Goal: Task Accomplishment & Management: Complete application form

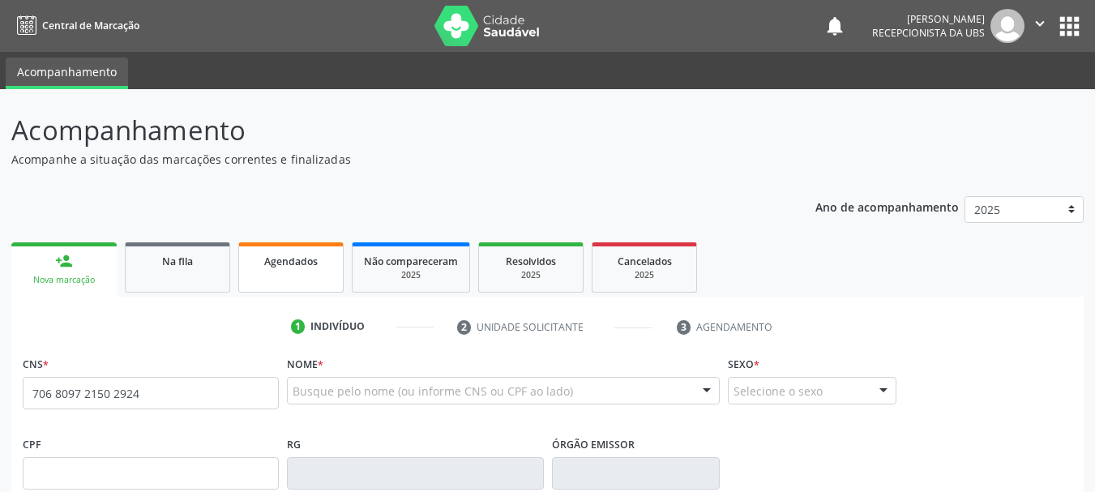
type input "706 8097 2150 2924"
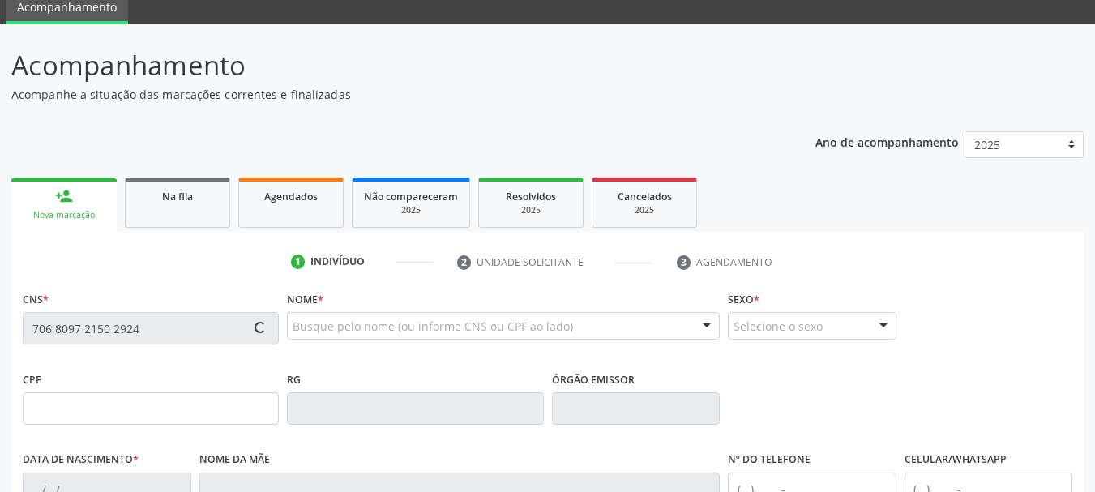
scroll to position [162, 0]
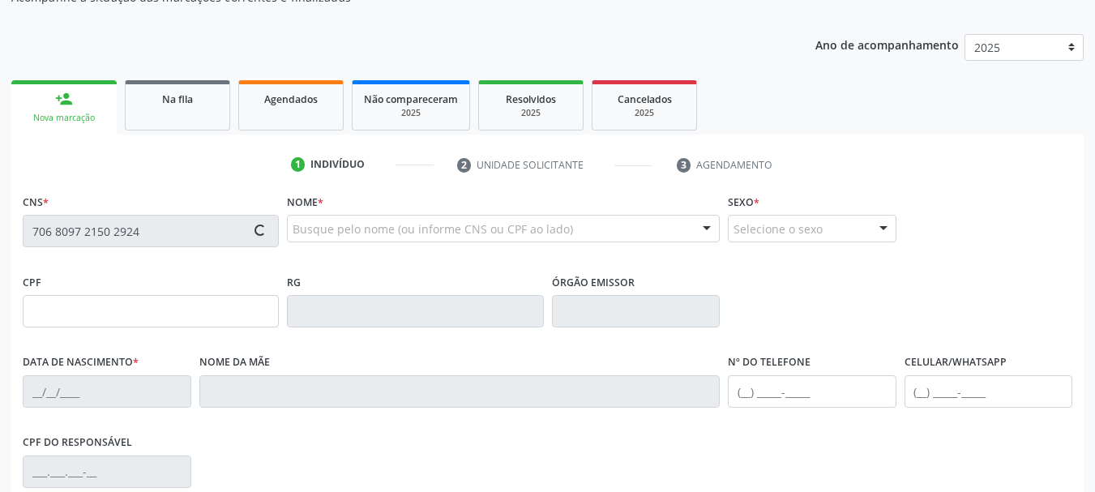
type input "037.304.715-03"
type input "22[DATE]"
type input "[PERSON_NAME]"
type input "[PHONE_NUMBER]"
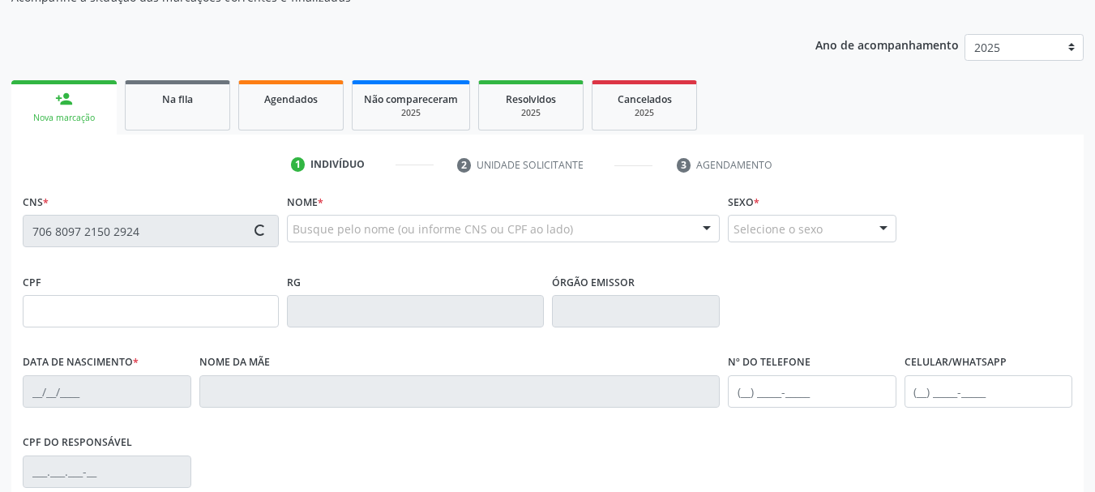
type input "043.554.805-00"
type input "8"
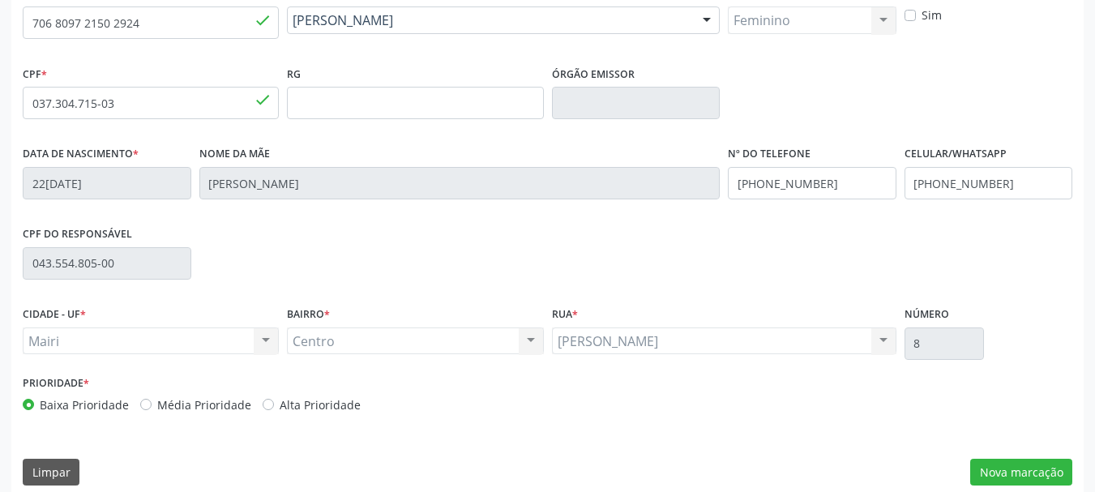
scroll to position [387, 0]
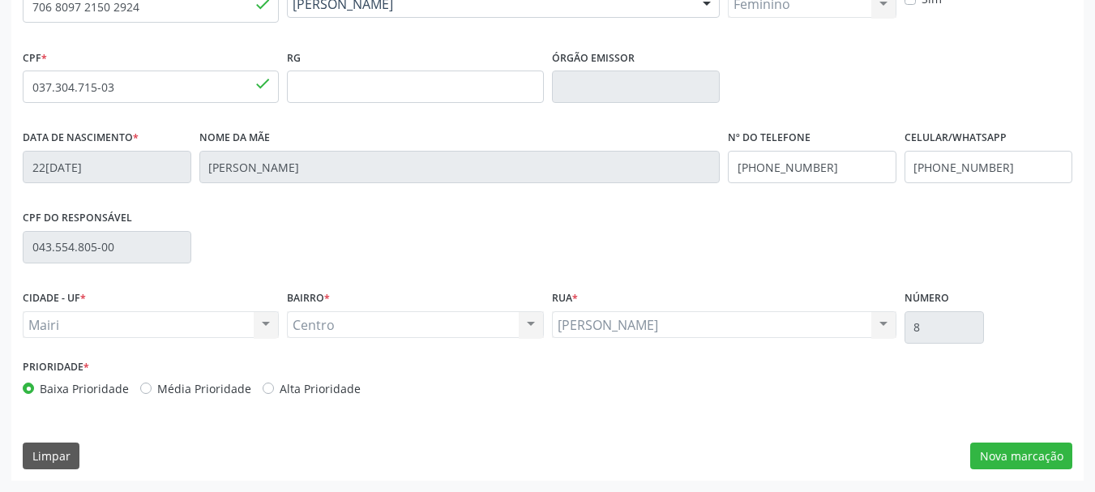
click at [343, 384] on label "Alta Prioridade" at bounding box center [320, 388] width 81 height 17
click at [274, 384] on input "Alta Prioridade" at bounding box center [268, 387] width 11 height 15
radio input "true"
click at [1031, 452] on button "Nova marcação" at bounding box center [1021, 456] width 102 height 28
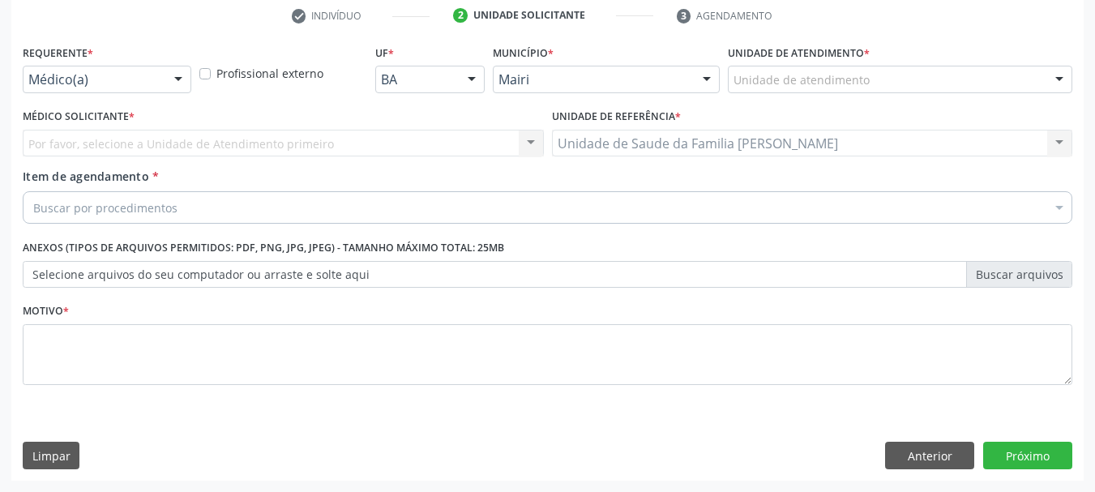
scroll to position [311, 0]
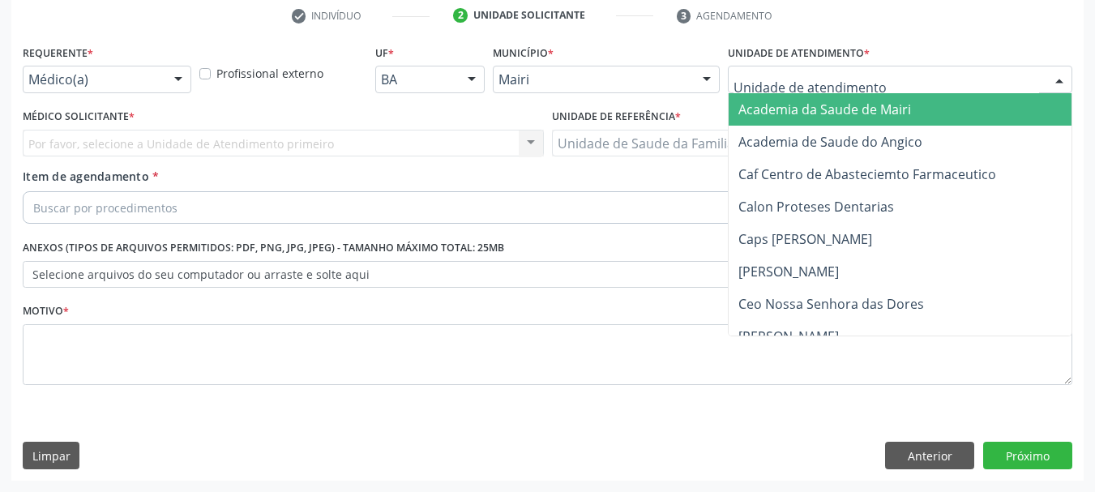
type input "D"
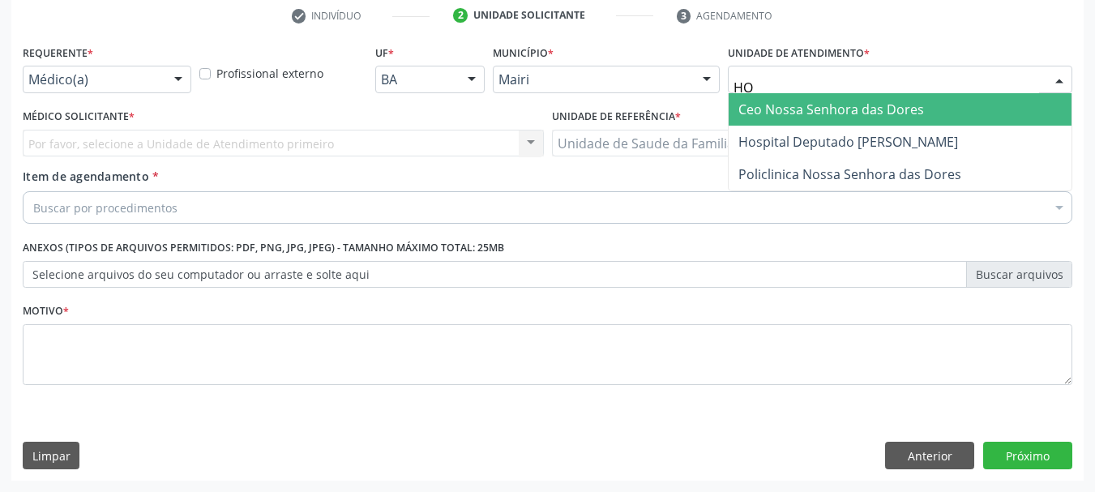
type input "HOS"
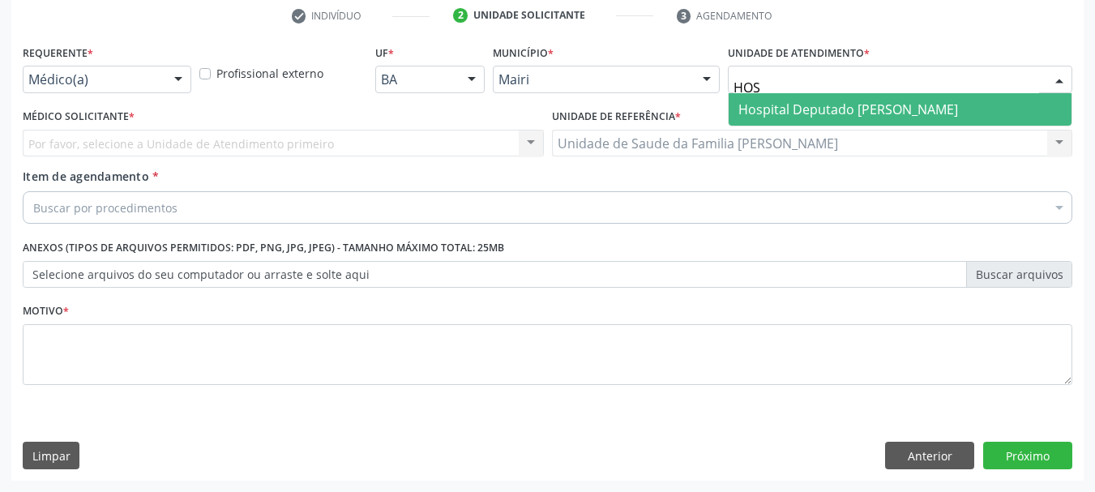
click at [889, 108] on span "Hospital Deputado [PERSON_NAME]" at bounding box center [848, 109] width 220 height 18
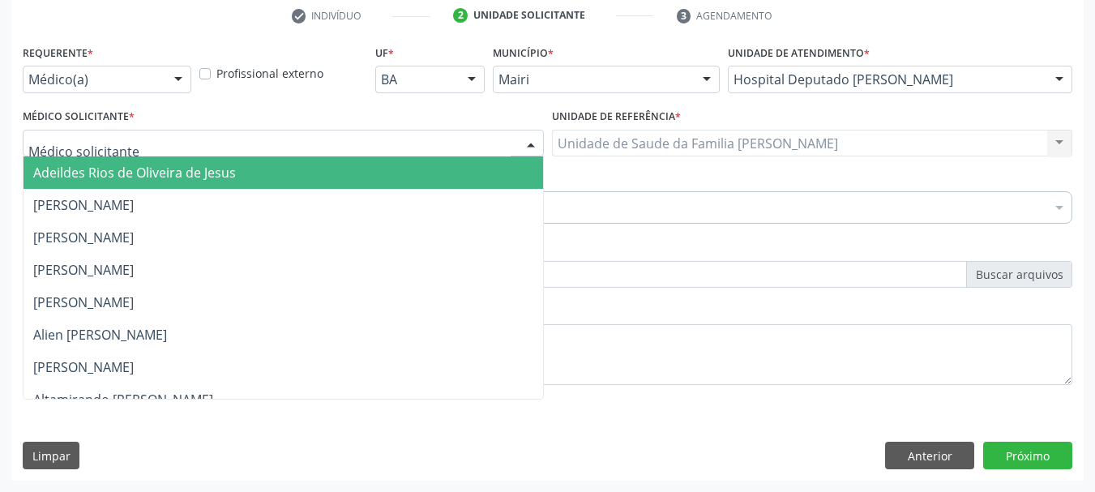
click at [137, 152] on div at bounding box center [283, 144] width 521 height 28
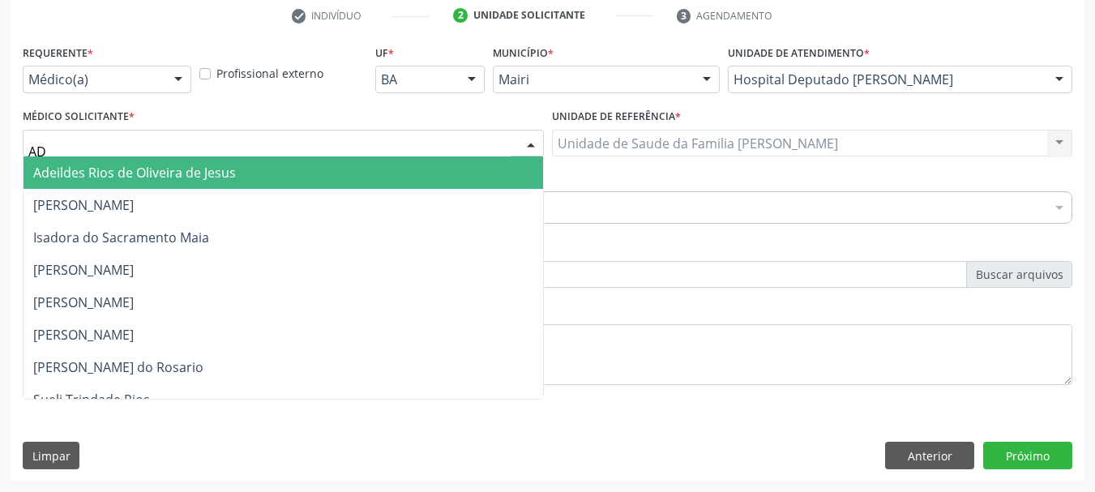
type input "A"
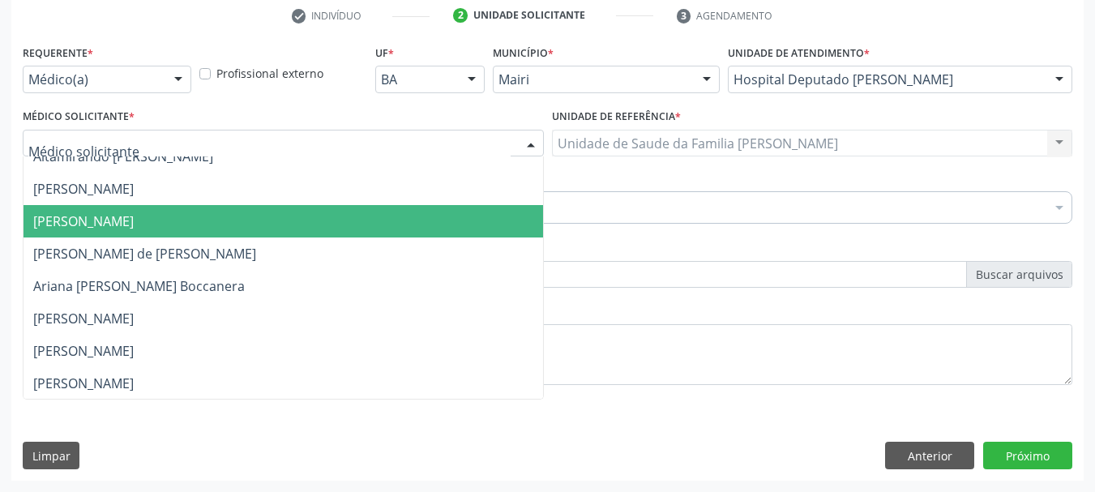
scroll to position [0, 0]
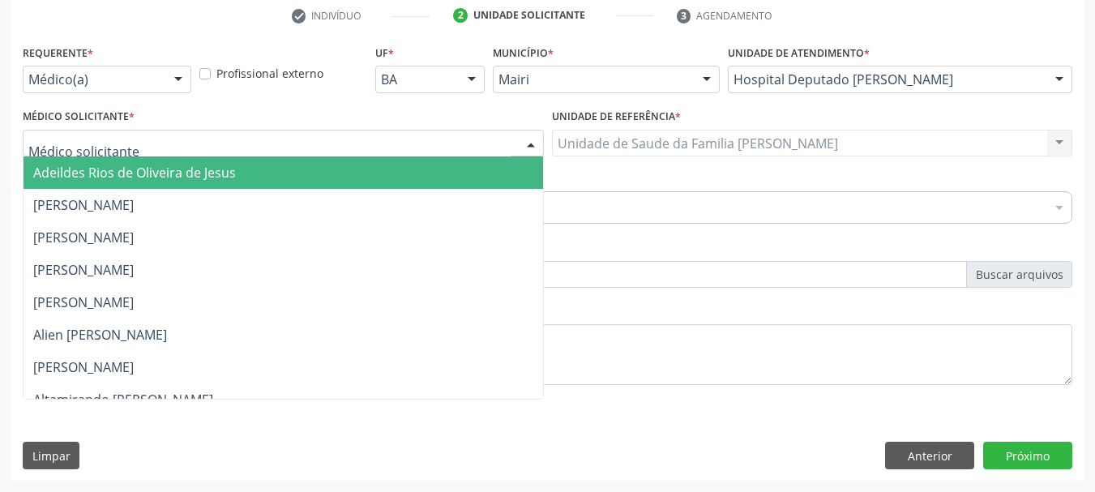
click at [144, 177] on span "Adeildes Rios de Oliveira de Jesus" at bounding box center [134, 173] width 203 height 18
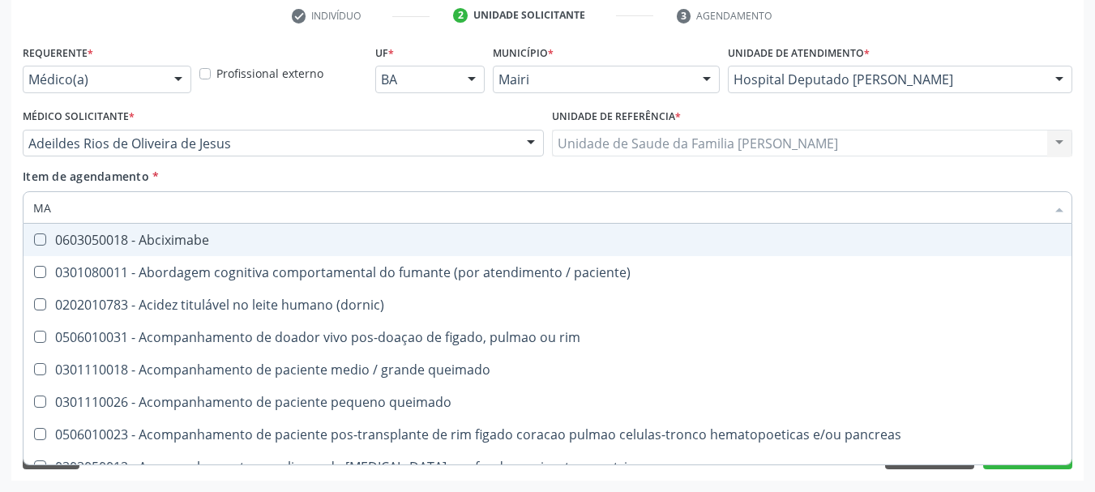
type input "M"
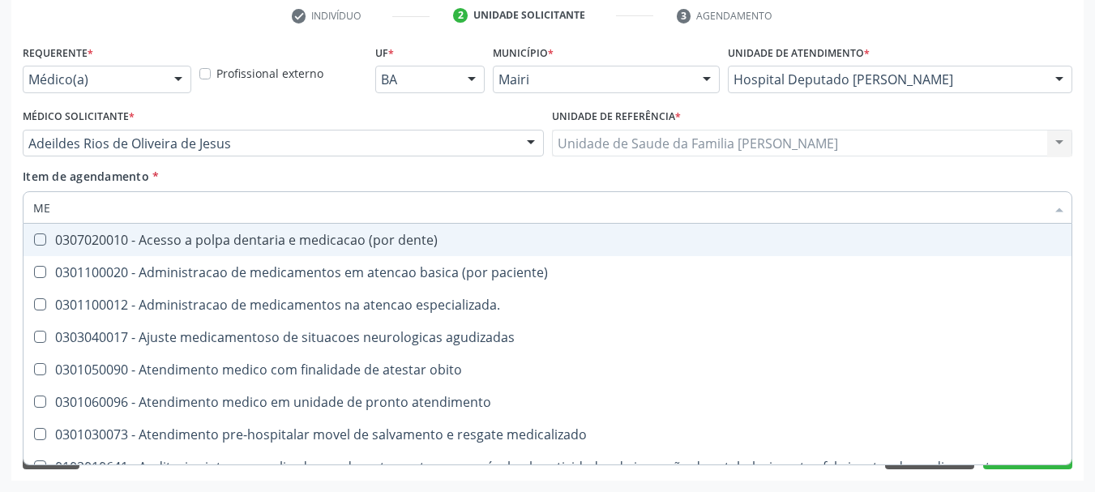
type input "M"
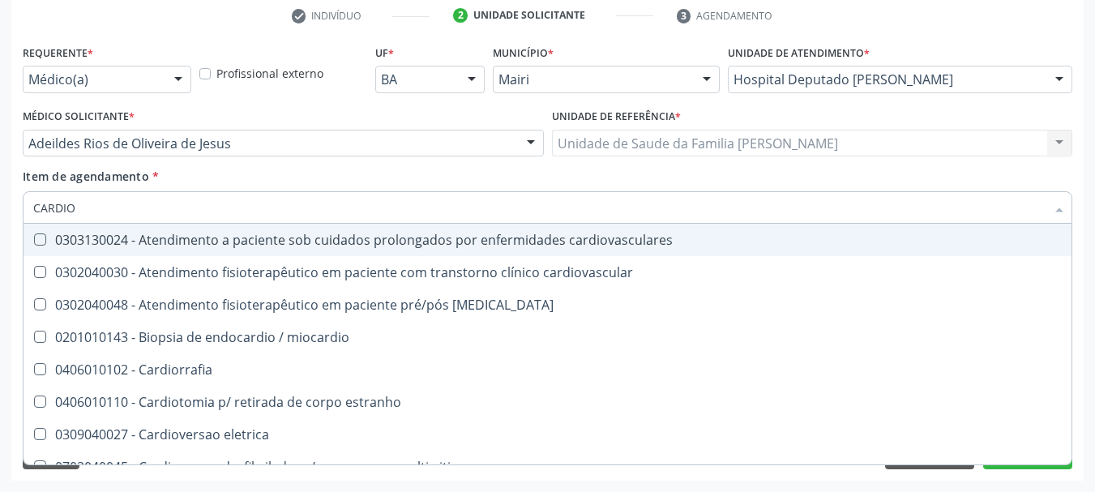
type input "CARDIOL"
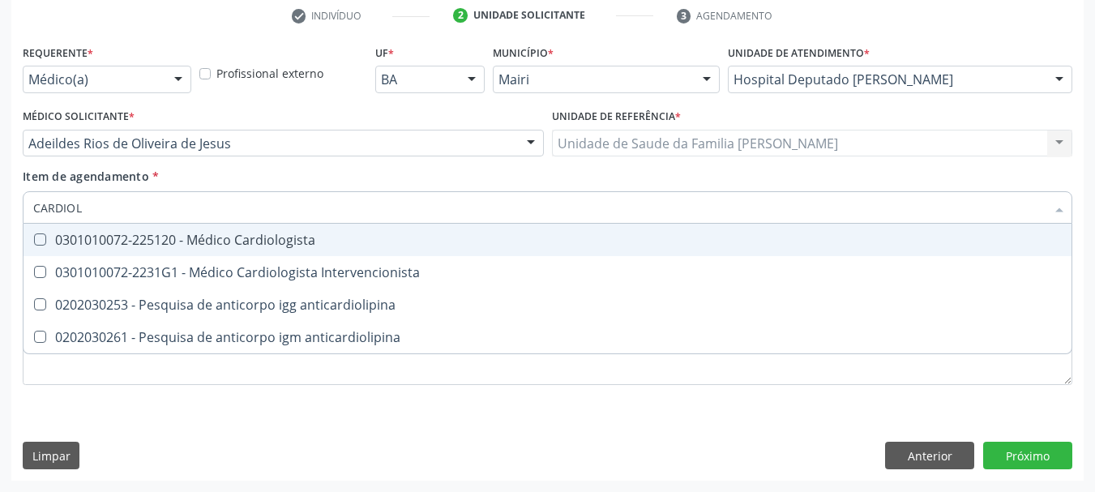
click at [190, 249] on span "0301010072-225120 - Médico Cardiologista" at bounding box center [547, 240] width 1048 height 32
checkbox Cardiologista "true"
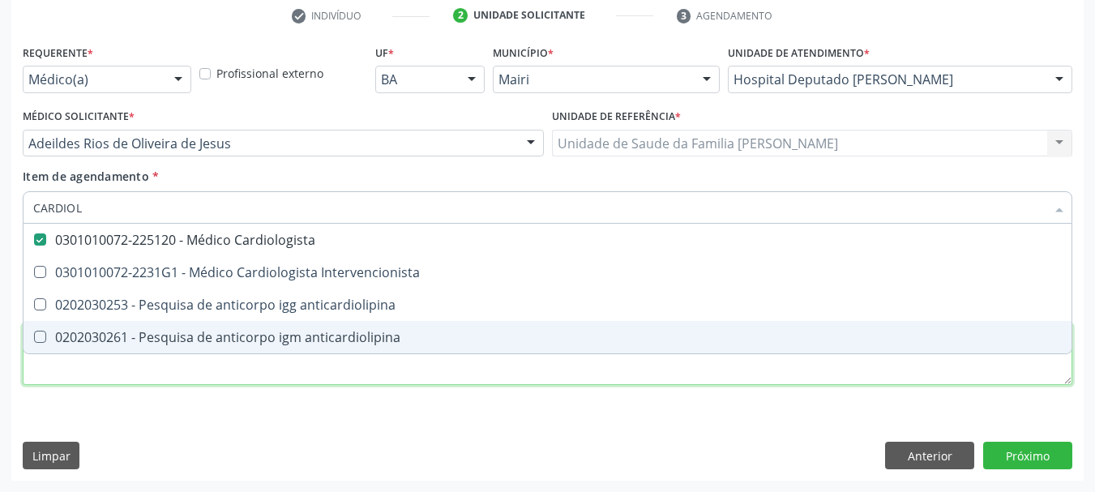
click at [137, 381] on div "Requerente * Médico(a) Médico(a) Enfermeiro(a) Paciente Nenhum resultado encont…" at bounding box center [547, 224] width 1049 height 367
checkbox Intervencionista "true"
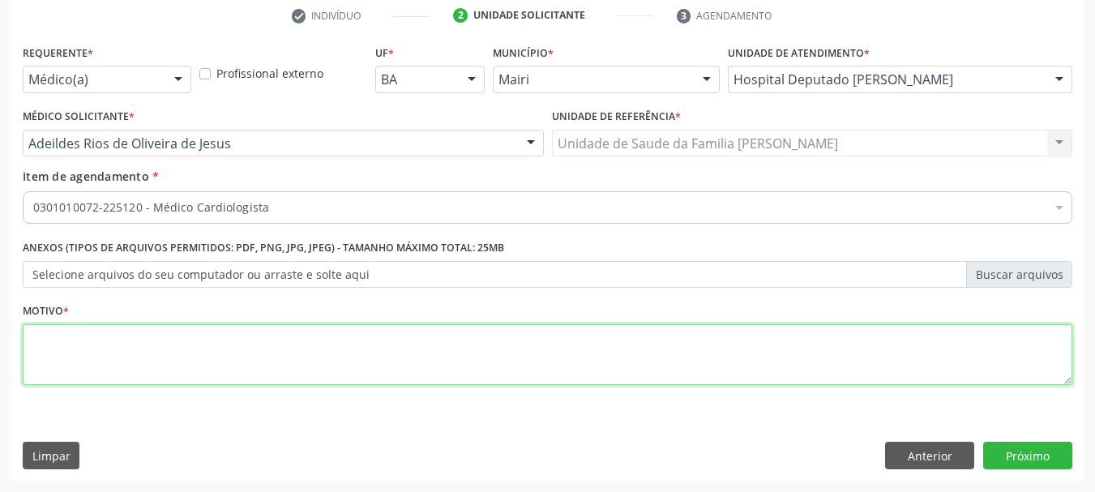
click at [137, 381] on div "Requerente * Médico(a) Médico(a) Enfermeiro(a) Paciente Nenhum resultado encont…" at bounding box center [547, 224] width 1049 height 367
type textarea "M"
type textarea "AVALIAÇÃO"
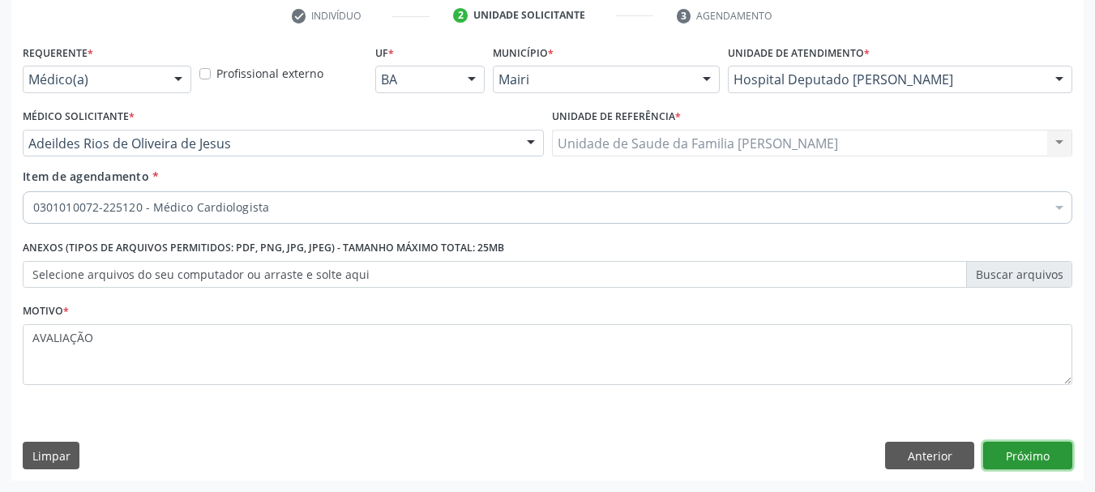
click at [1006, 452] on button "Próximo" at bounding box center [1027, 456] width 89 height 28
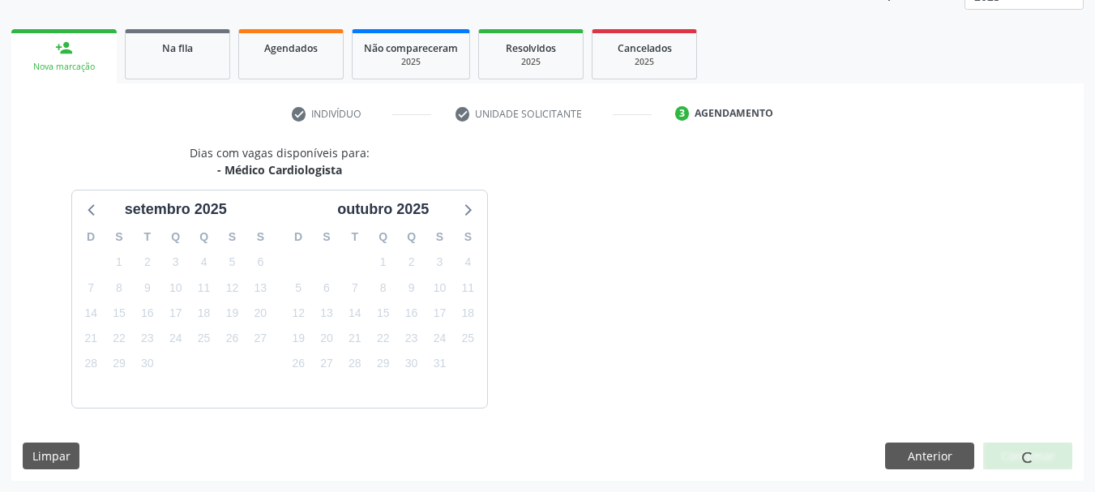
scroll to position [261, 0]
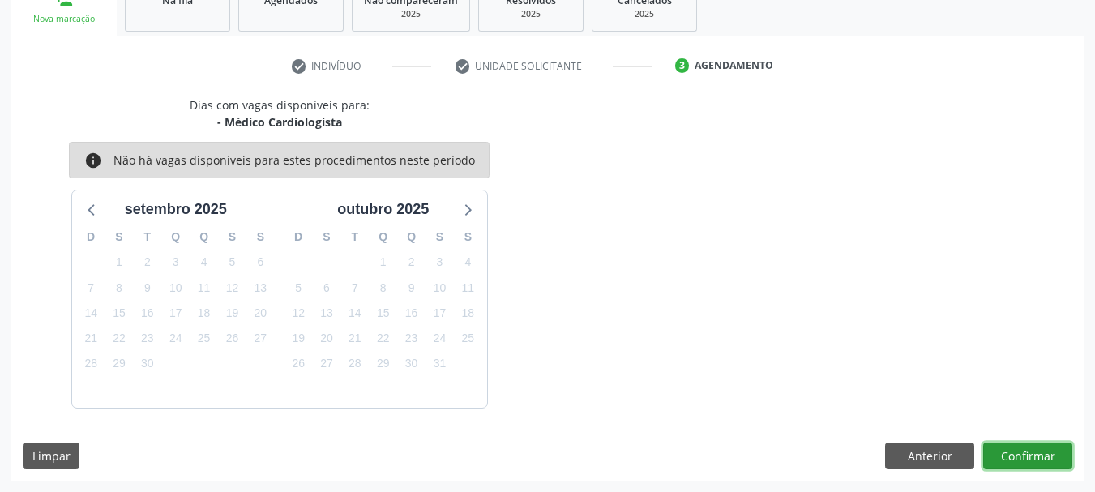
click at [1006, 452] on button "Confirmar" at bounding box center [1027, 456] width 89 height 28
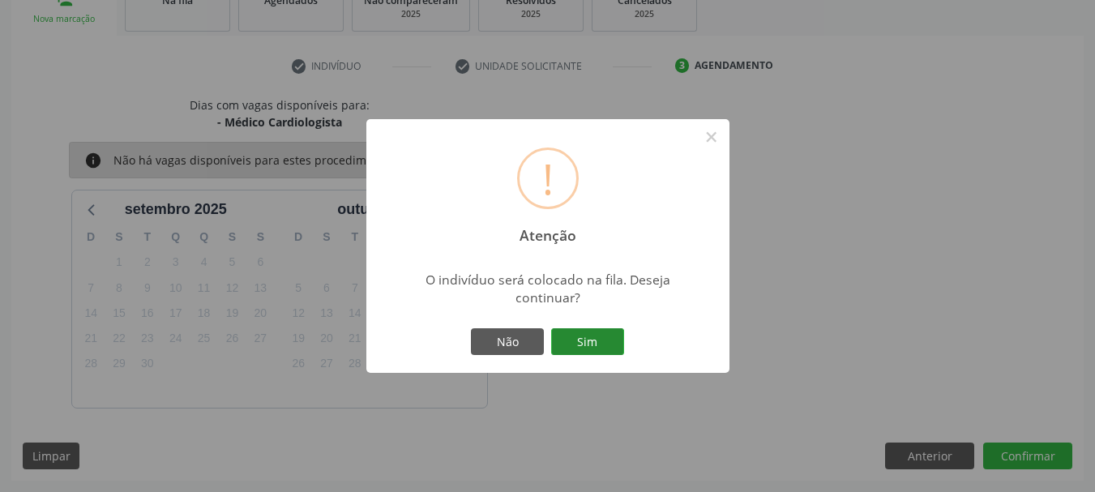
click at [622, 344] on button "Sim" at bounding box center [587, 342] width 73 height 28
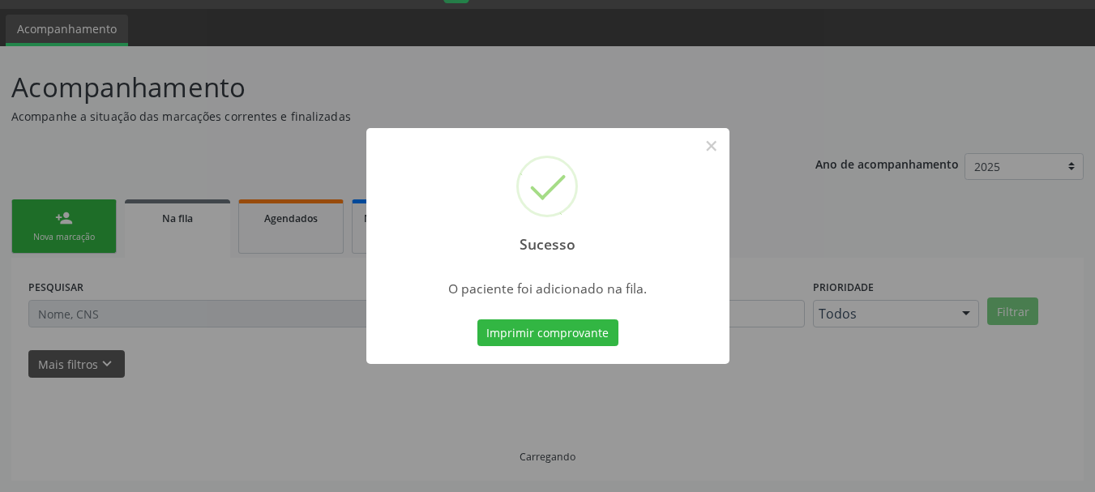
scroll to position [43, 0]
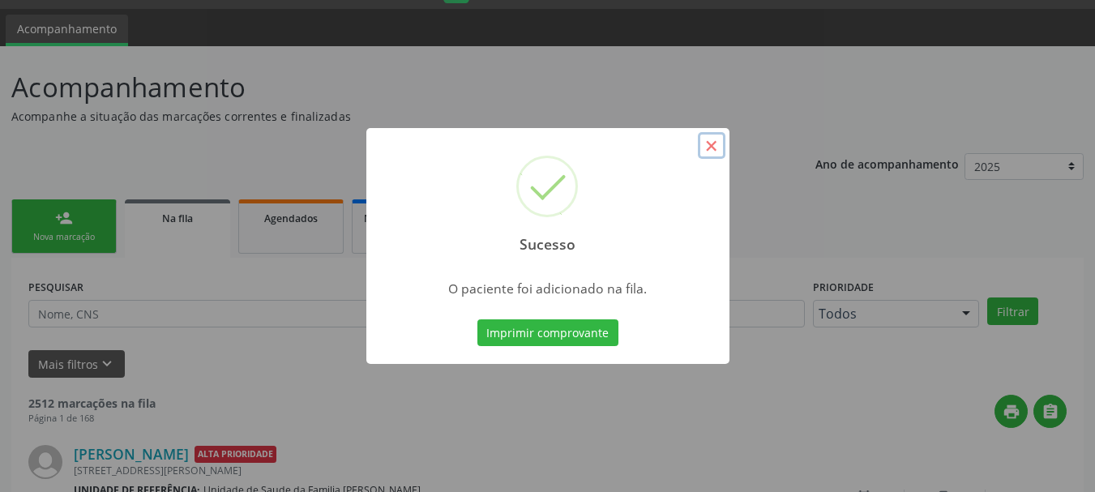
click at [710, 156] on button "×" at bounding box center [712, 146] width 28 height 28
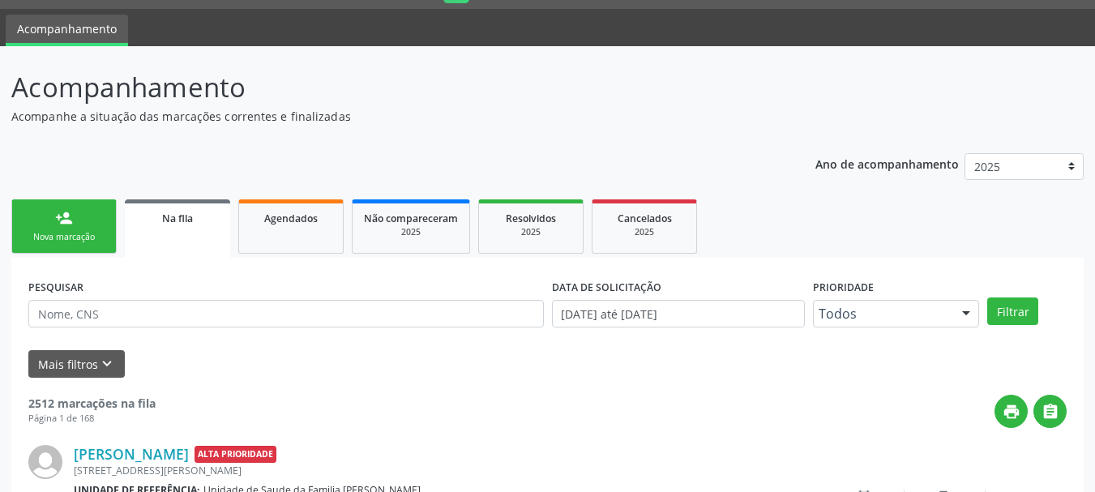
click at [86, 230] on link "person_add Nova marcação" at bounding box center [63, 226] width 105 height 54
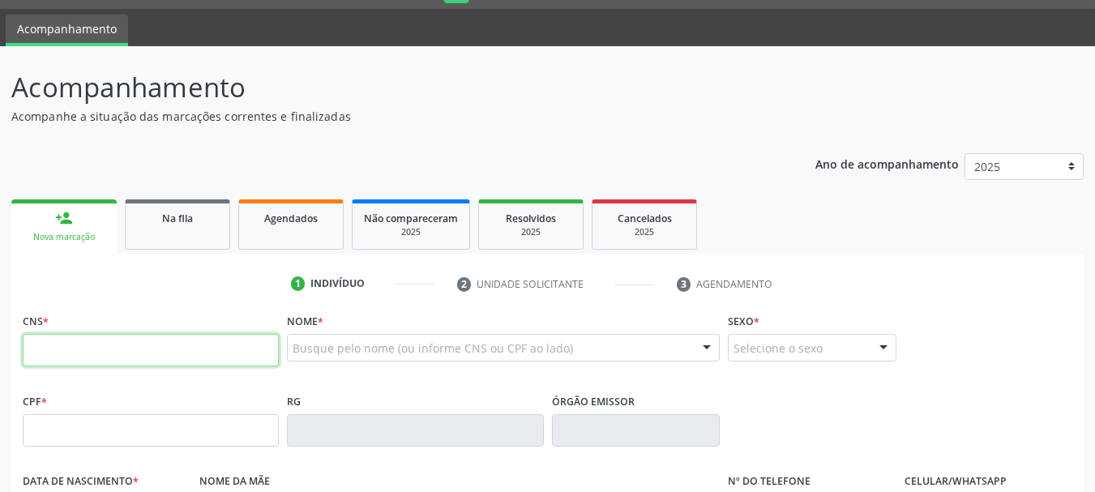
click at [117, 361] on input "text" at bounding box center [151, 350] width 256 height 32
type input "706 8097 2150 2924"
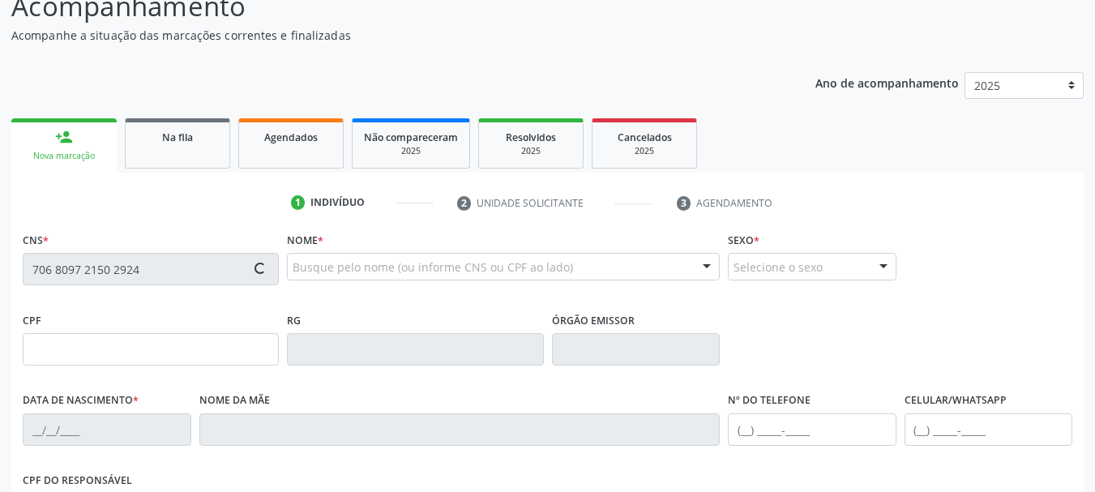
type input "037.304.715-03"
type input "22[DATE]"
type input "[PERSON_NAME]"
type input "[PHONE_NUMBER]"
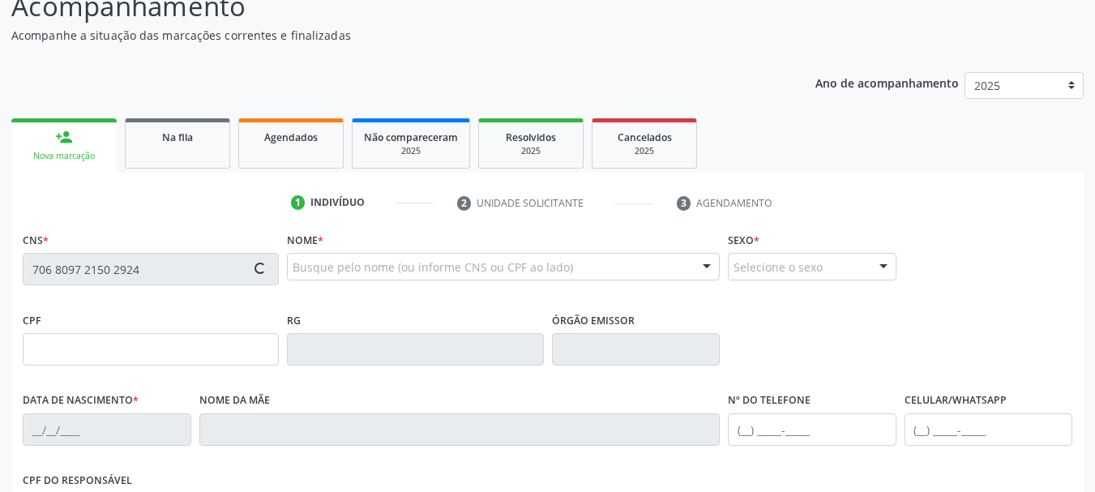
type input "043.554.805-00"
type input "8"
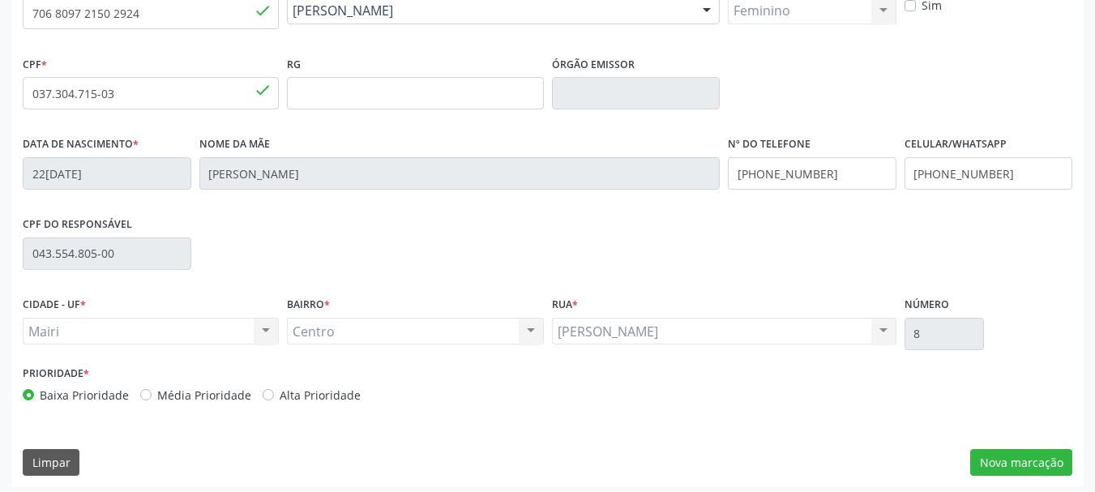
scroll to position [387, 0]
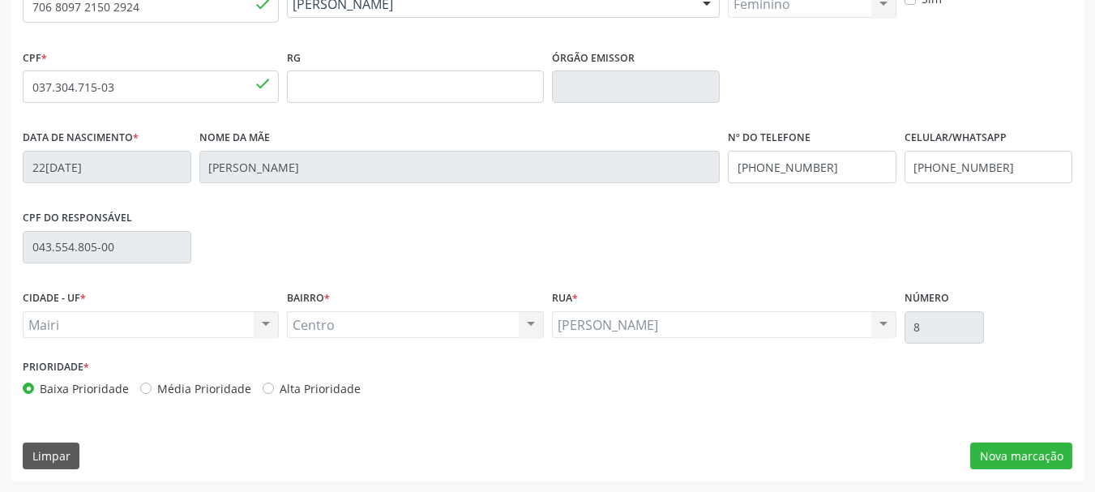
click at [331, 395] on label "Alta Prioridade" at bounding box center [320, 388] width 81 height 17
click at [274, 395] on input "Alta Prioridade" at bounding box center [268, 387] width 11 height 15
radio input "true"
click at [1006, 458] on button "Nova marcação" at bounding box center [1021, 456] width 102 height 28
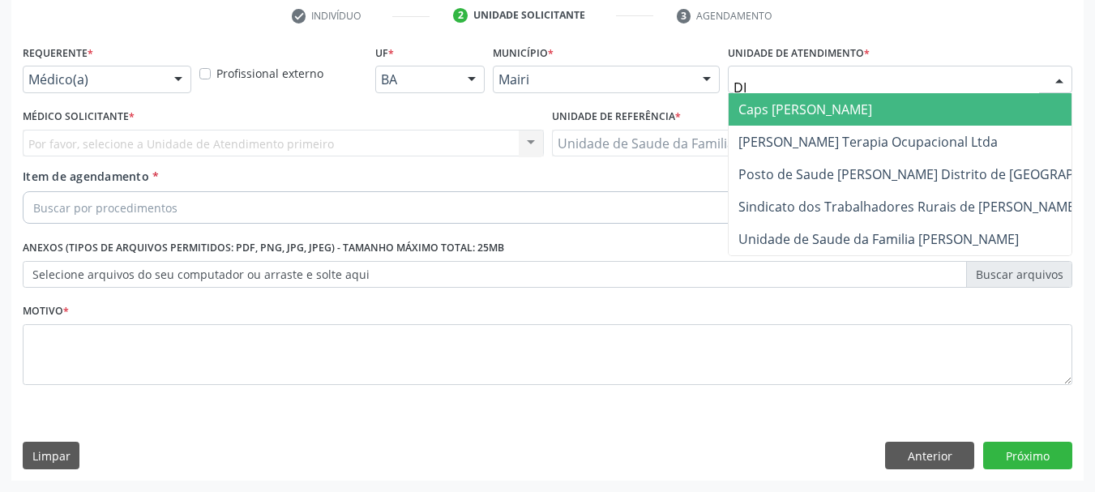
type input "DIL"
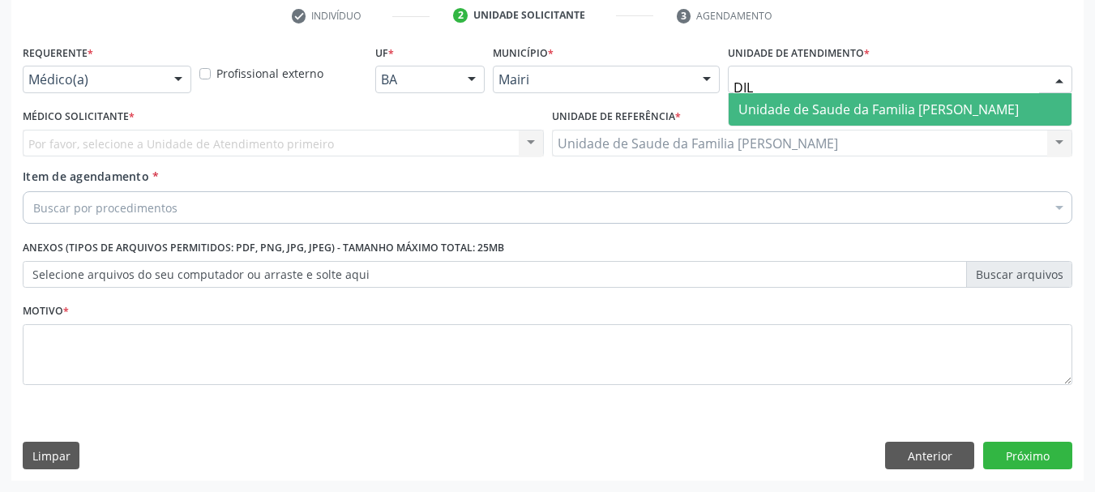
click at [864, 100] on span "Unidade de Saude da Familia [PERSON_NAME]" at bounding box center [878, 109] width 280 height 18
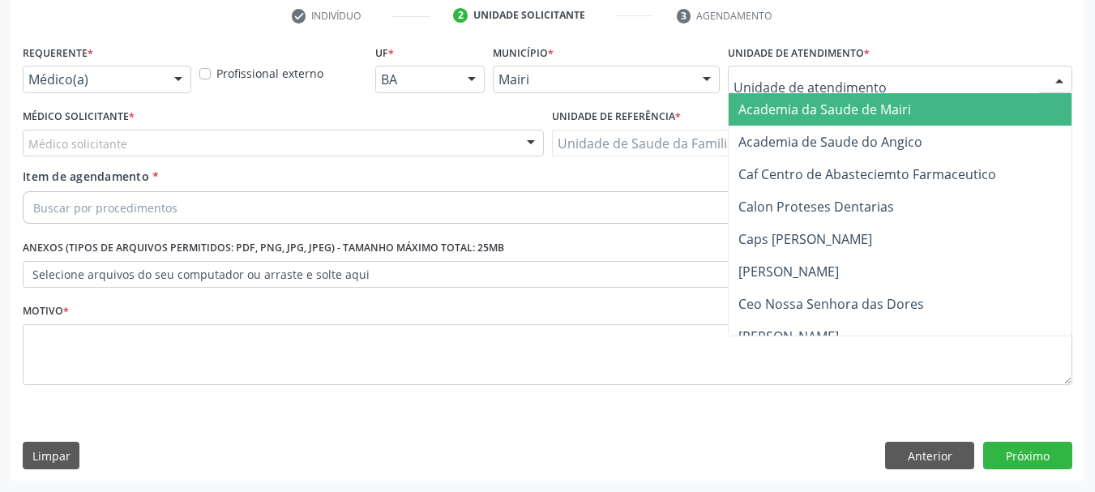
click at [175, 139] on div "Médico solicitante" at bounding box center [283, 144] width 521 height 28
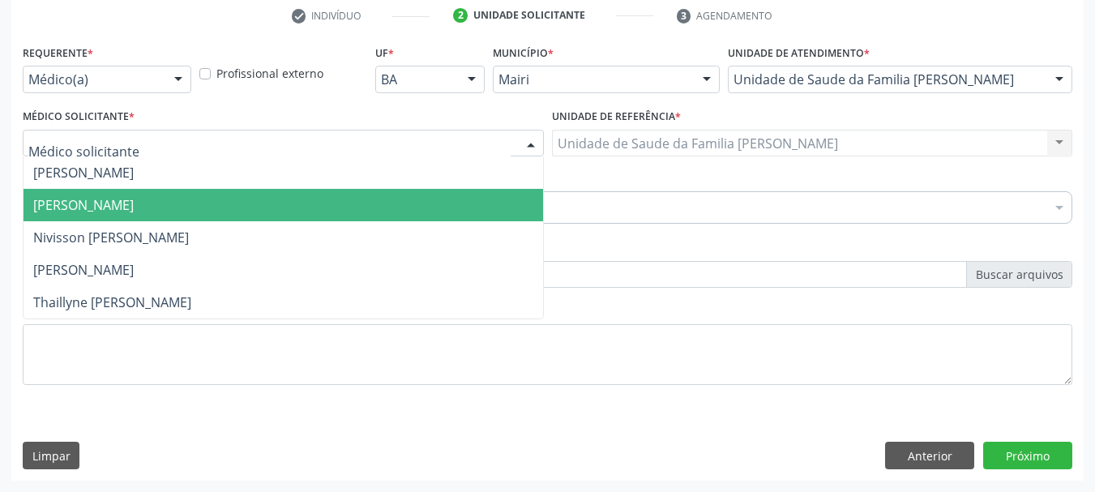
click at [134, 200] on span "[PERSON_NAME]" at bounding box center [83, 205] width 100 height 18
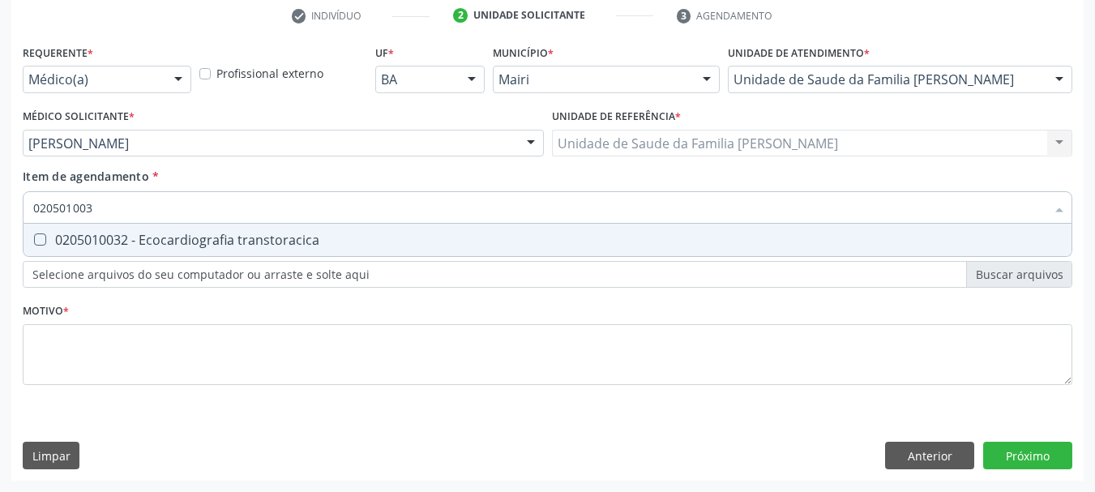
type input "0205010032"
click at [185, 246] on div "0205010032 - Ecocardiografia transtoracica" at bounding box center [547, 239] width 1028 height 13
checkbox transtoracica "true"
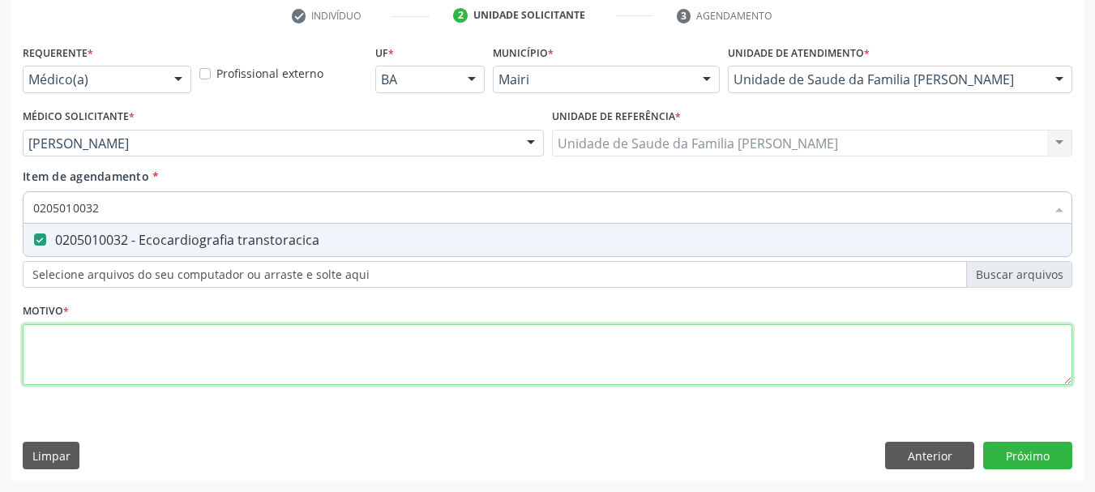
click at [115, 332] on div "Requerente * Médico(a) Médico(a) Enfermeiro(a) Paciente Nenhum resultado encont…" at bounding box center [547, 224] width 1049 height 367
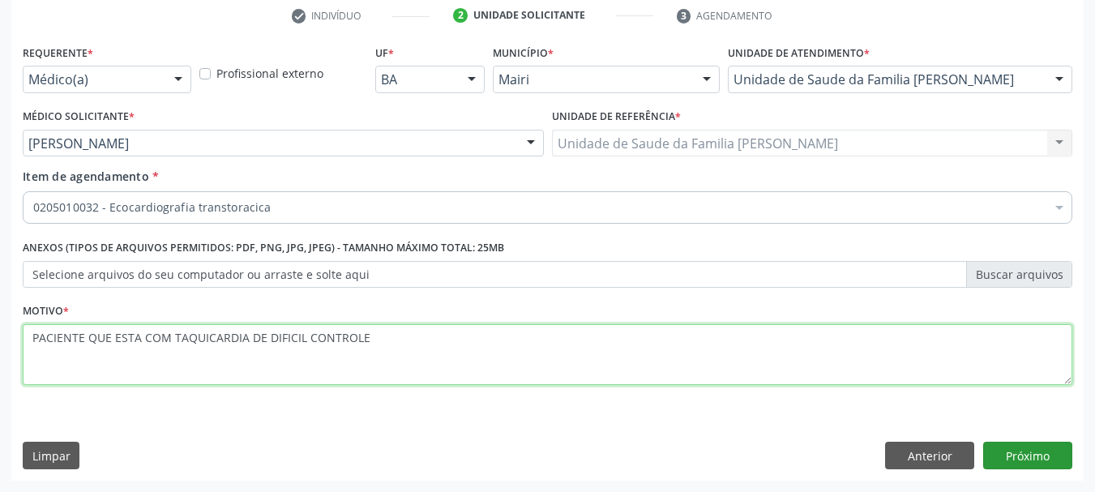
type textarea "PACIENTE QUE ESTA COM TAQUICARDIA DE DIFICIL CONTROLE"
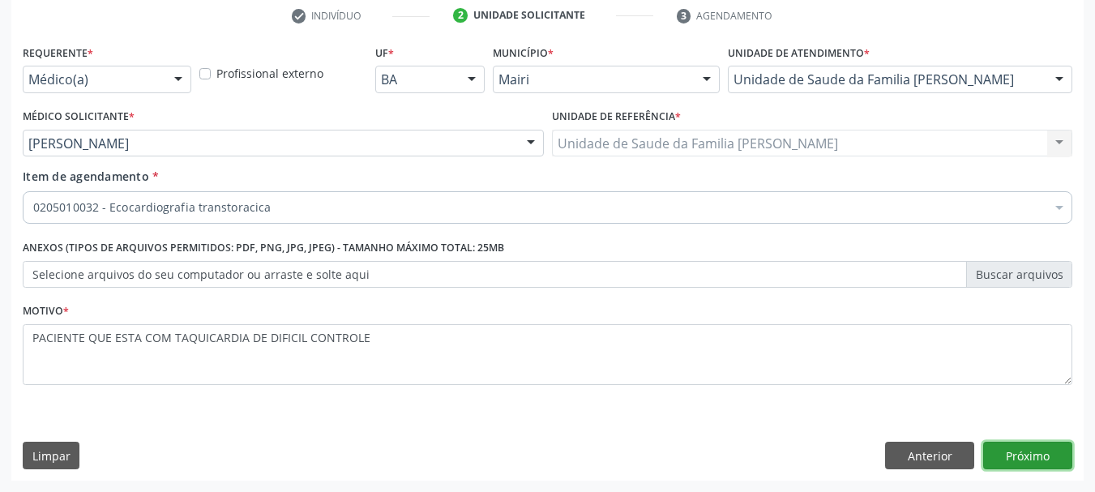
click at [1011, 455] on button "Próximo" at bounding box center [1027, 456] width 89 height 28
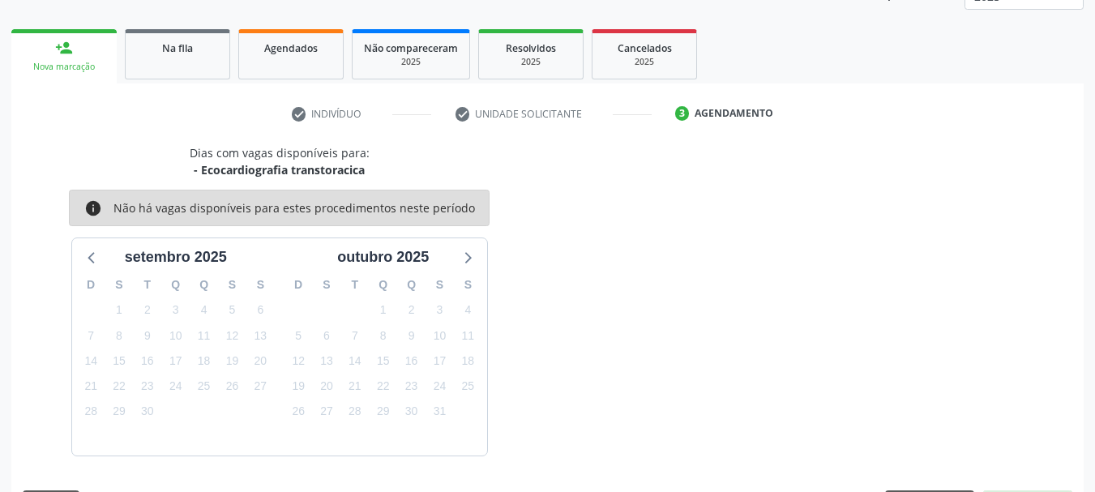
scroll to position [261, 0]
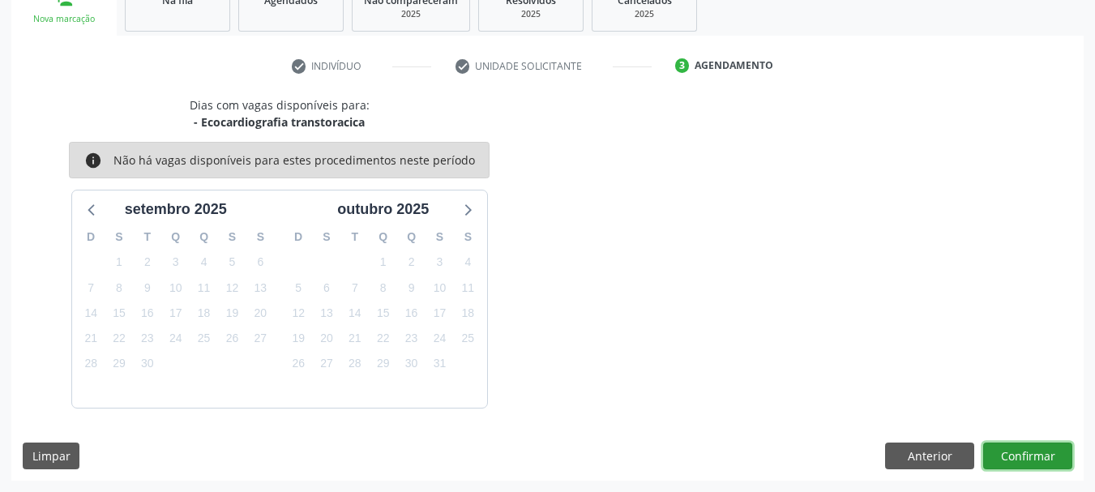
click at [1011, 455] on button "Confirmar" at bounding box center [1027, 456] width 89 height 28
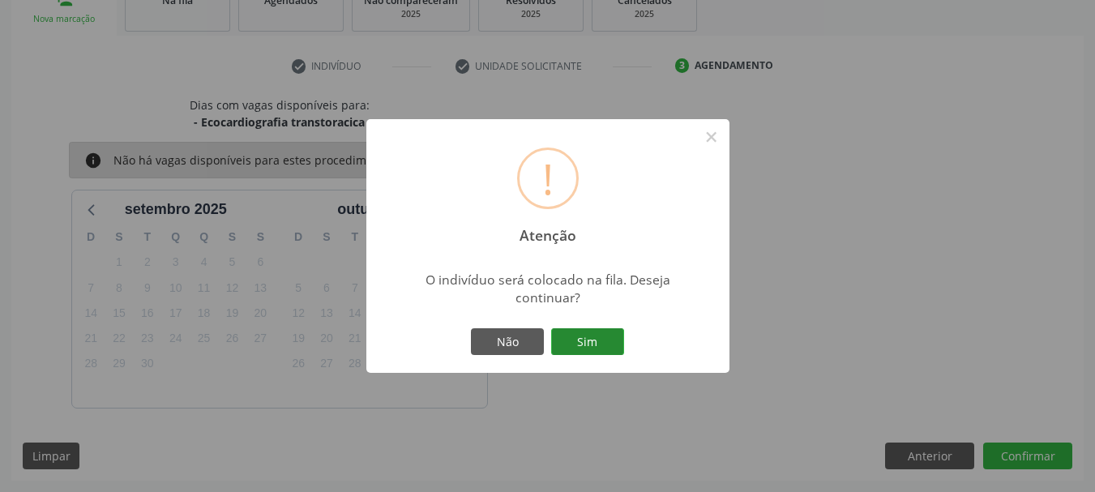
click at [601, 332] on button "Sim" at bounding box center [587, 342] width 73 height 28
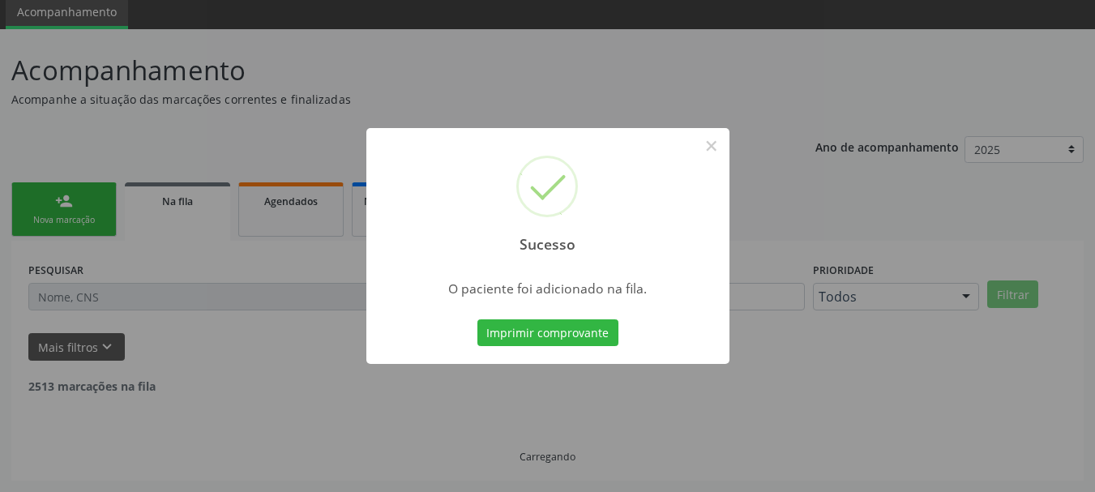
scroll to position [43, 0]
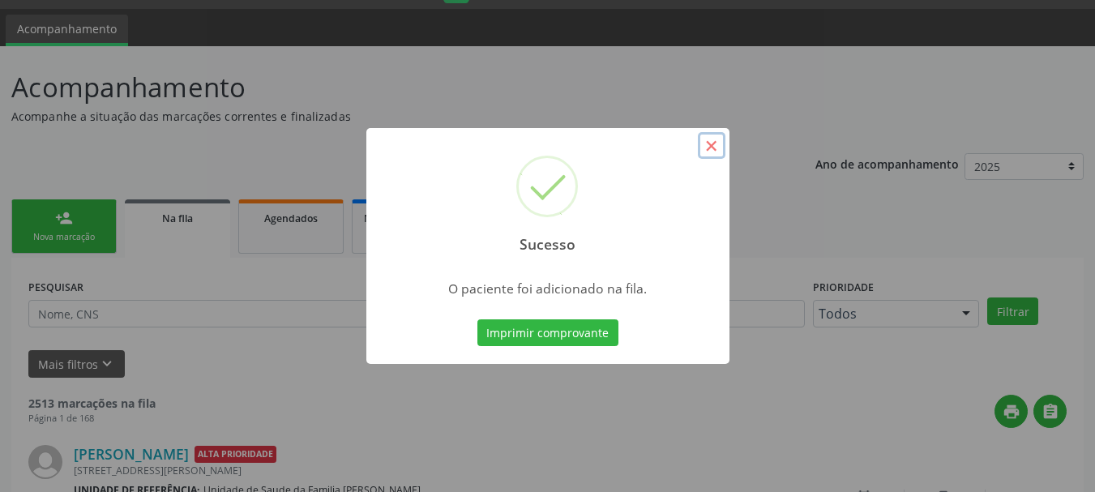
click at [720, 144] on button "×" at bounding box center [712, 146] width 28 height 28
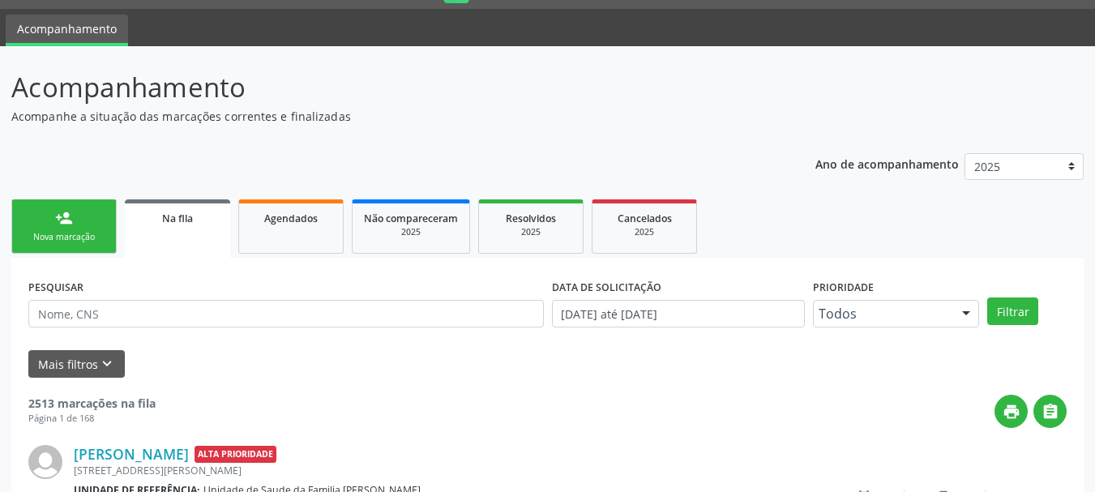
click at [51, 226] on link "person_add Nova marcação" at bounding box center [63, 226] width 105 height 54
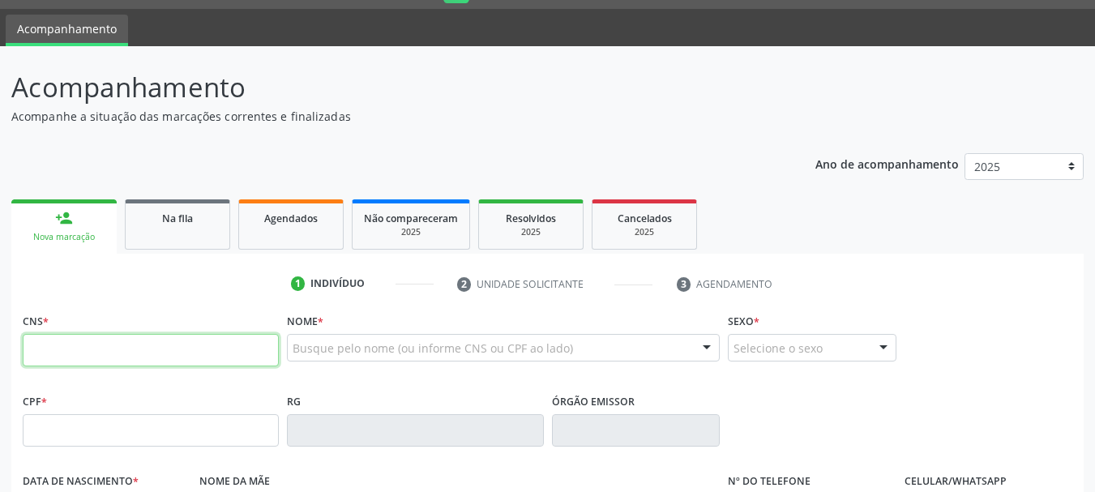
click at [66, 356] on input "text" at bounding box center [151, 350] width 256 height 32
type input "708 5033 3298 5170"
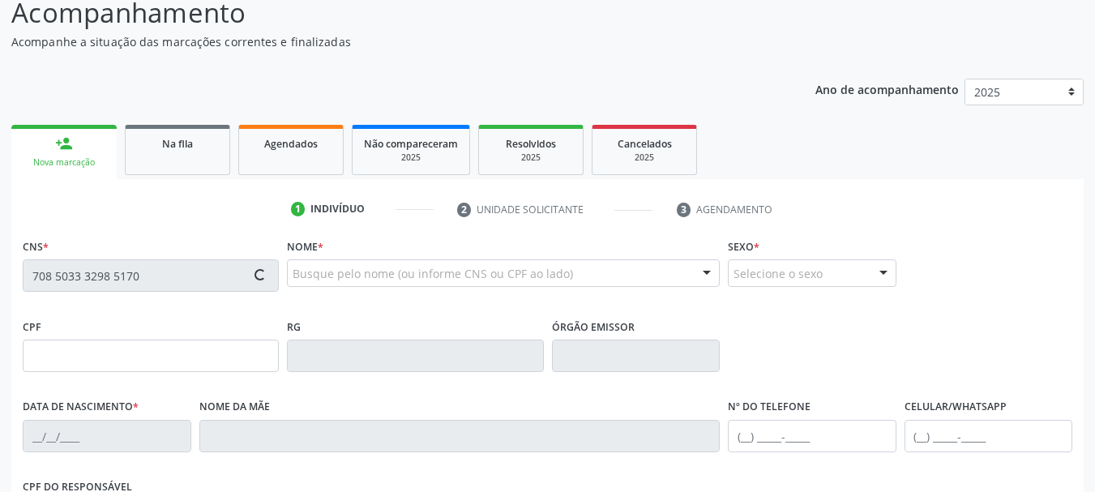
type input "[DATE]"
type input "[PERSON_NAME]"
type input "[PHONE_NUMBER]"
type input "S/N"
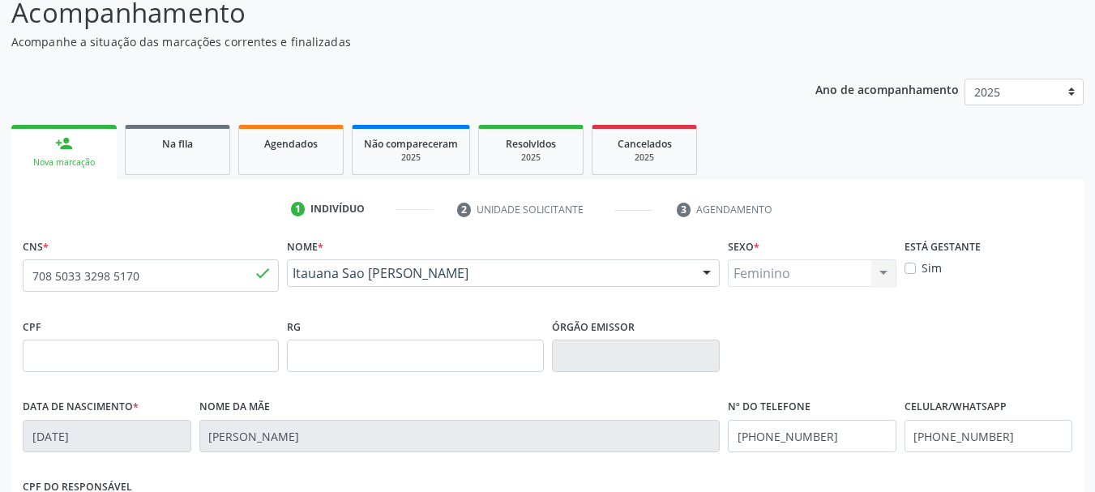
scroll to position [205, 0]
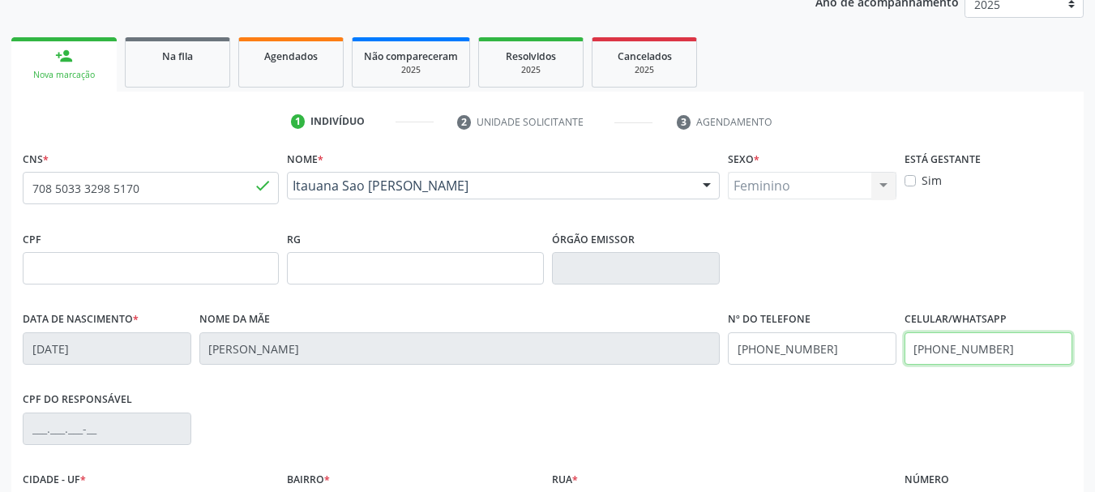
click at [1021, 349] on input "[PHONE_NUMBER]" at bounding box center [988, 348] width 169 height 32
type input "("
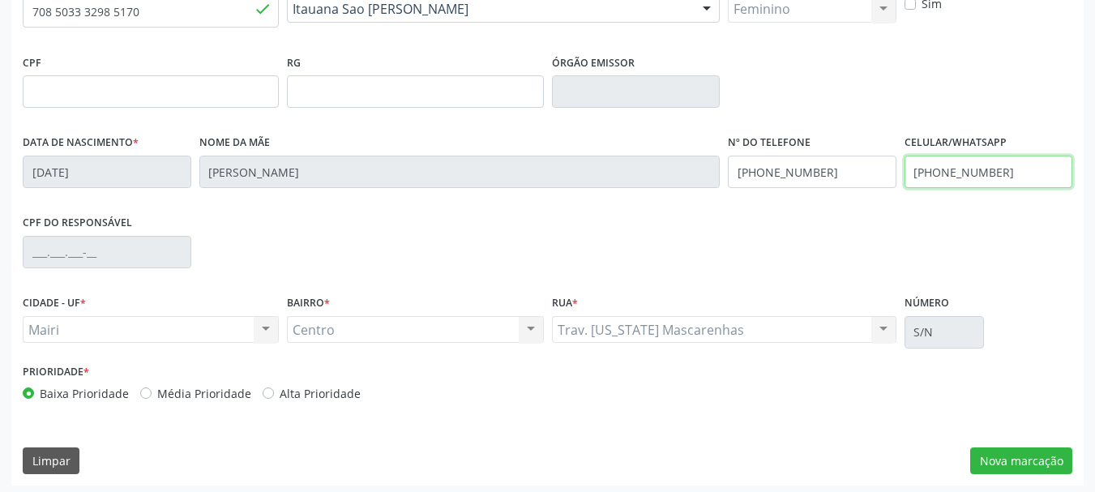
scroll to position [387, 0]
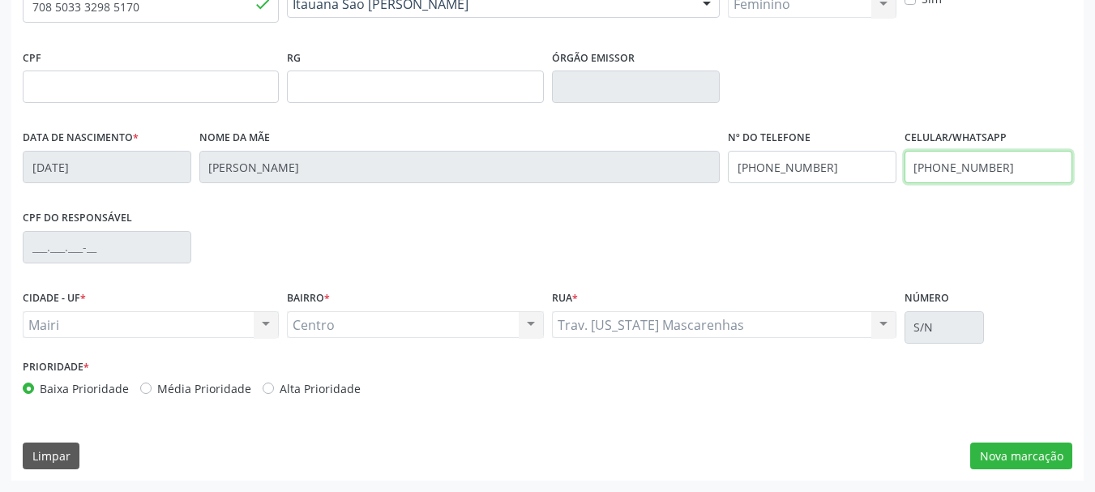
type input "[PHONE_NUMBER]"
click at [280, 388] on label "Alta Prioridade" at bounding box center [320, 388] width 81 height 17
click at [274, 388] on input "Alta Prioridade" at bounding box center [268, 387] width 11 height 15
radio input "true"
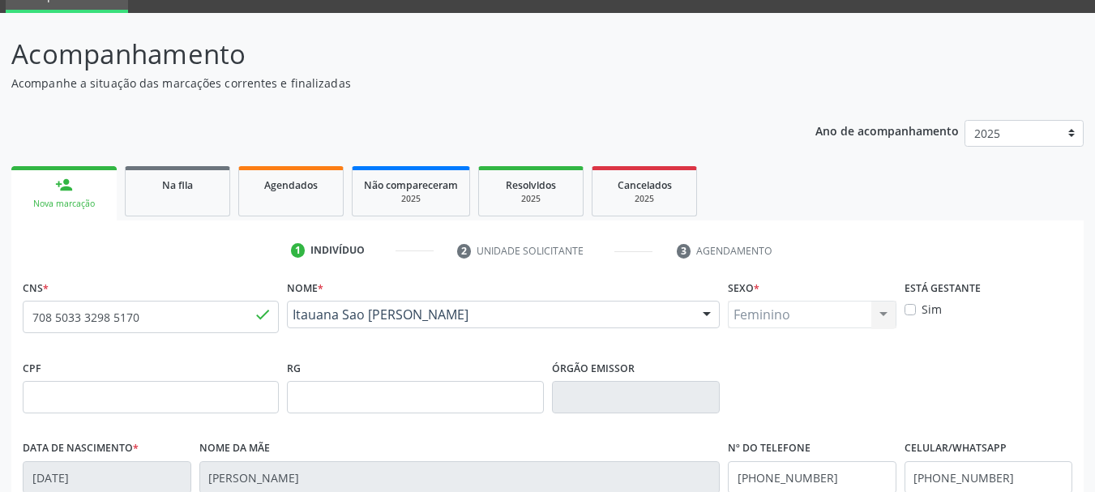
scroll to position [62, 0]
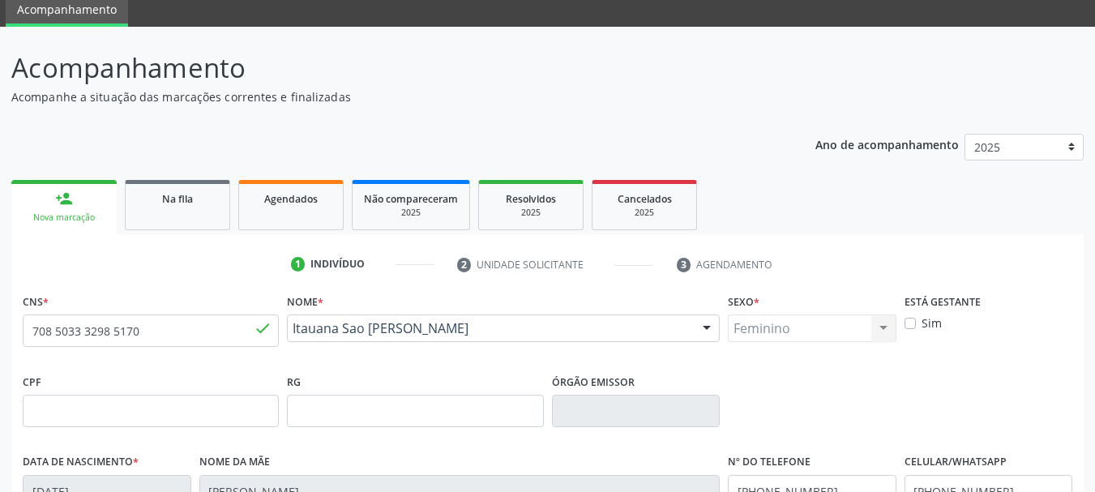
click at [926, 328] on label "Sim" at bounding box center [931, 322] width 20 height 17
click at [916, 328] on input "Sim" at bounding box center [909, 321] width 11 height 15
checkbox input "true"
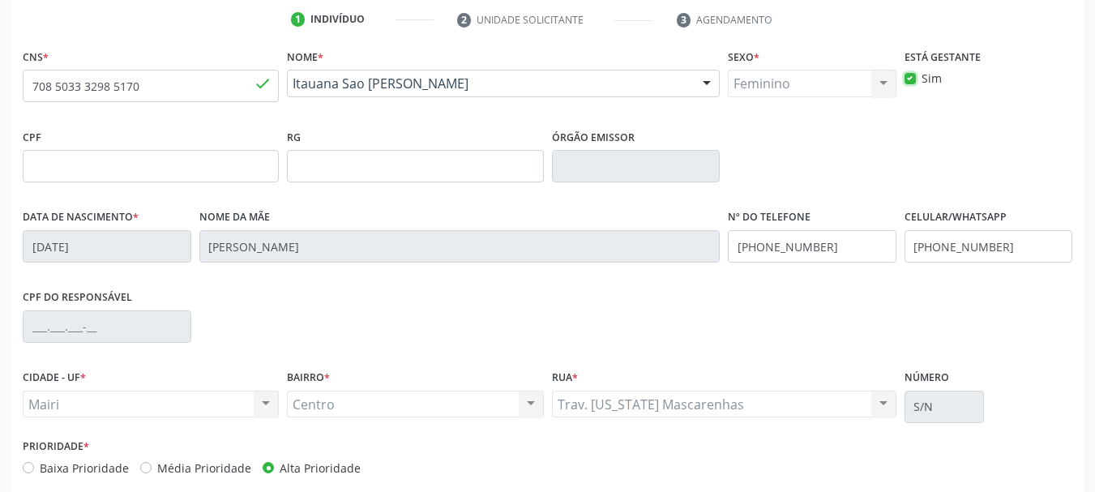
scroll to position [387, 0]
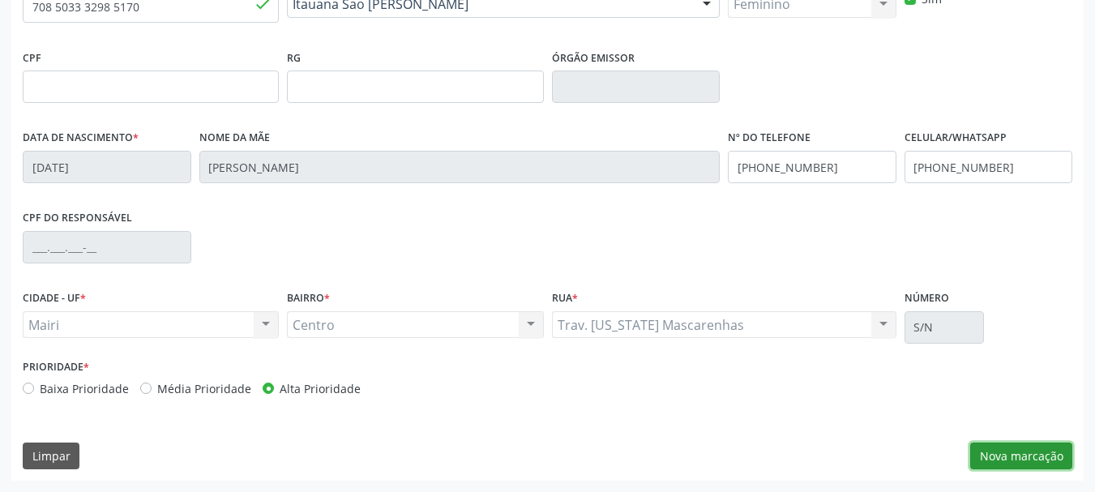
click at [1020, 446] on button "Nova marcação" at bounding box center [1021, 456] width 102 height 28
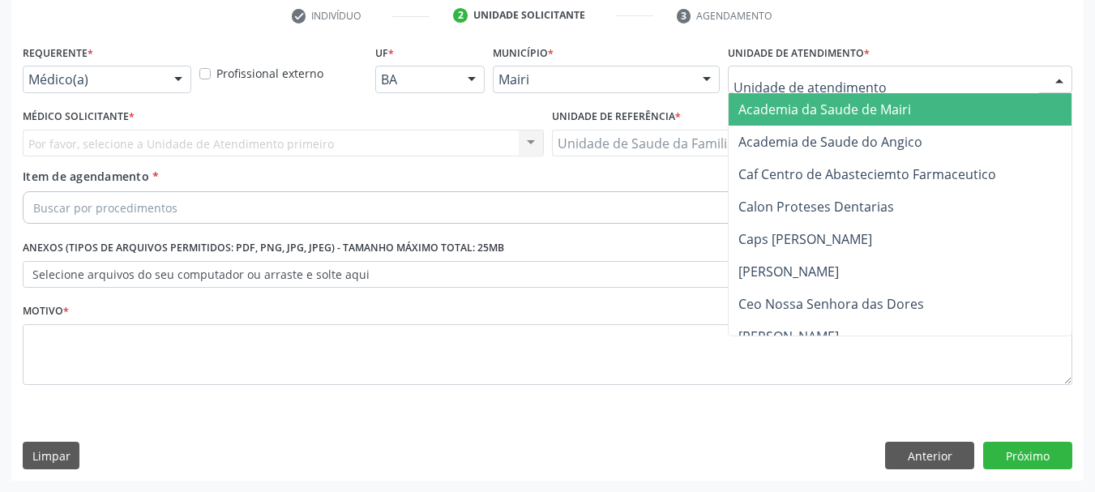
type input "H"
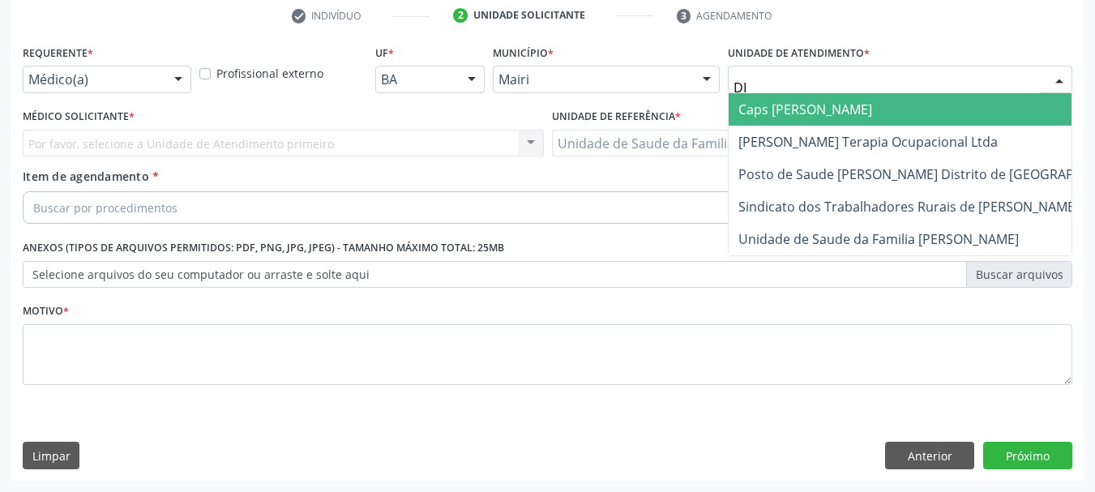
type input "DIL"
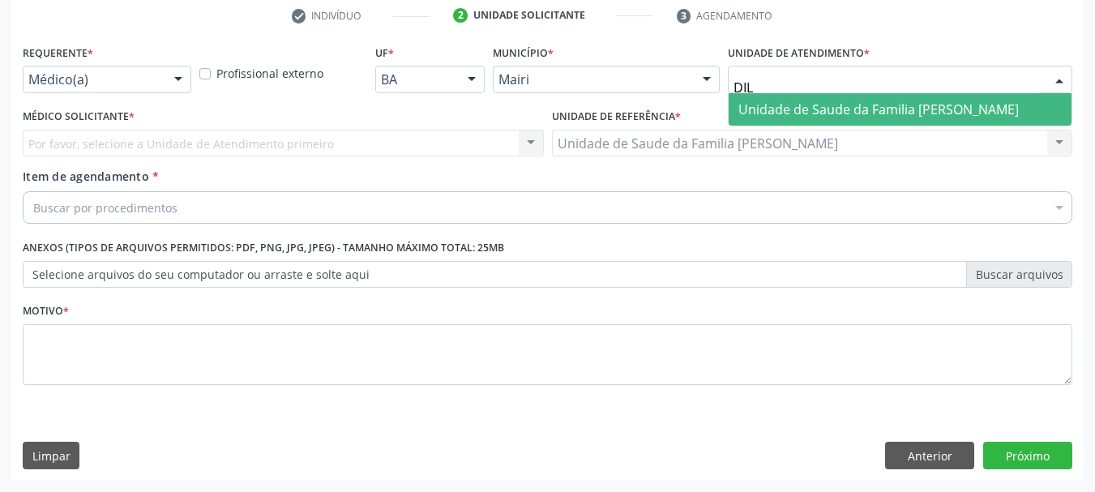
click at [780, 102] on span "Unidade de Saude da Familia [PERSON_NAME]" at bounding box center [878, 109] width 280 height 18
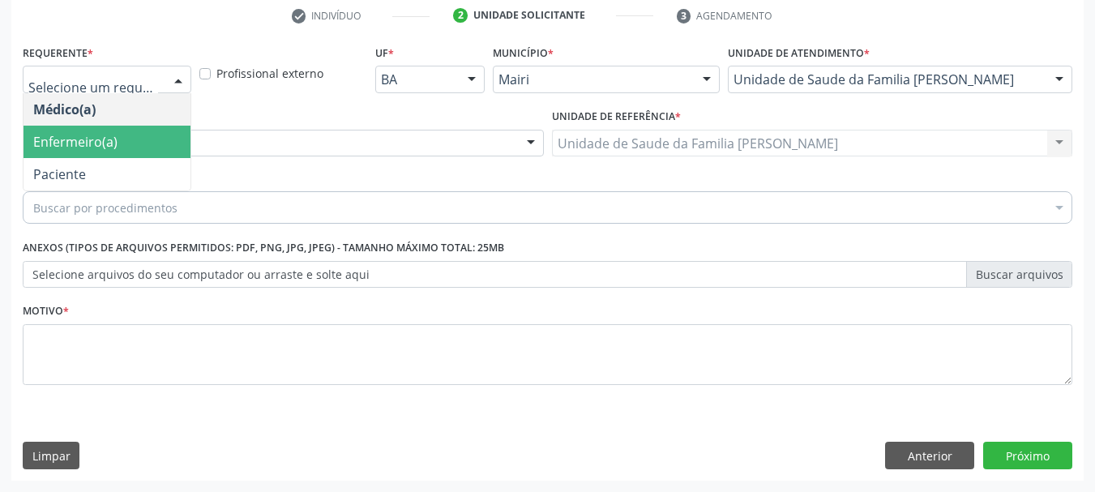
click at [88, 135] on span "Enfermeiro(a)" at bounding box center [75, 142] width 84 height 18
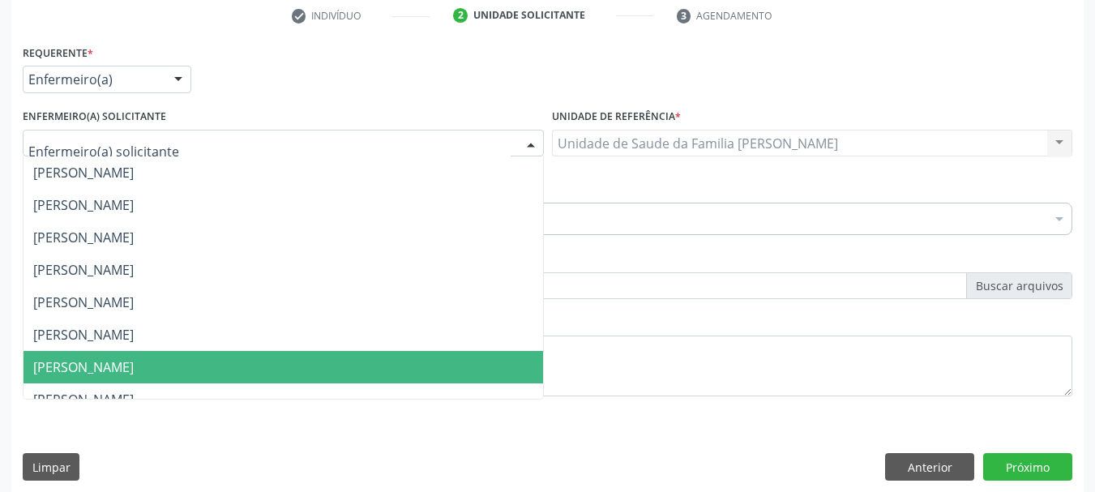
click at [120, 365] on span "[PERSON_NAME]" at bounding box center [83, 367] width 100 height 18
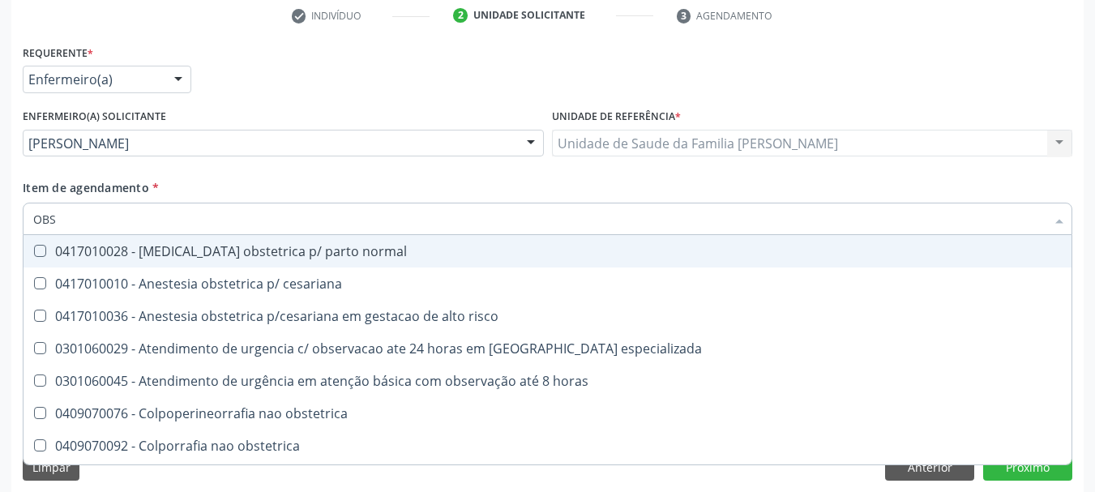
type input "OBST"
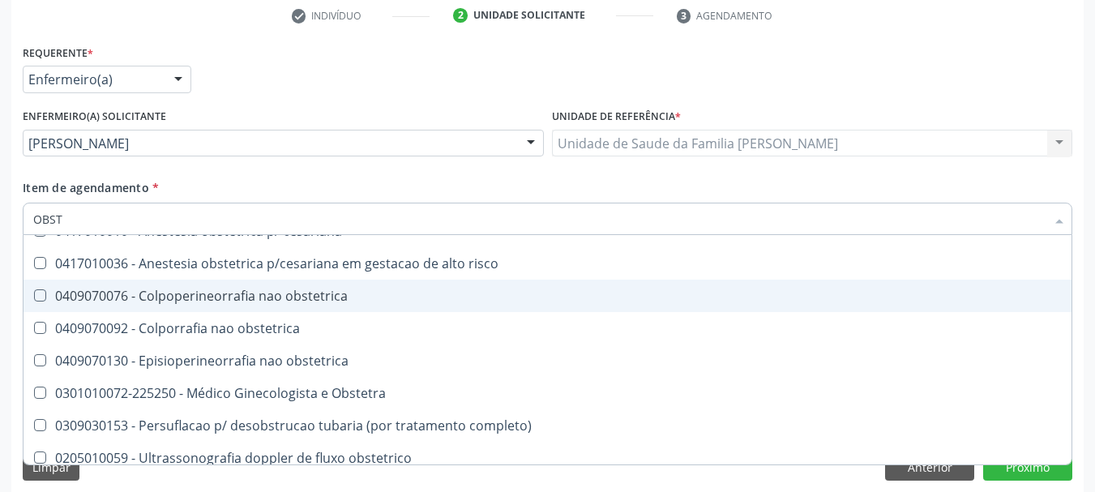
scroll to position [81, 0]
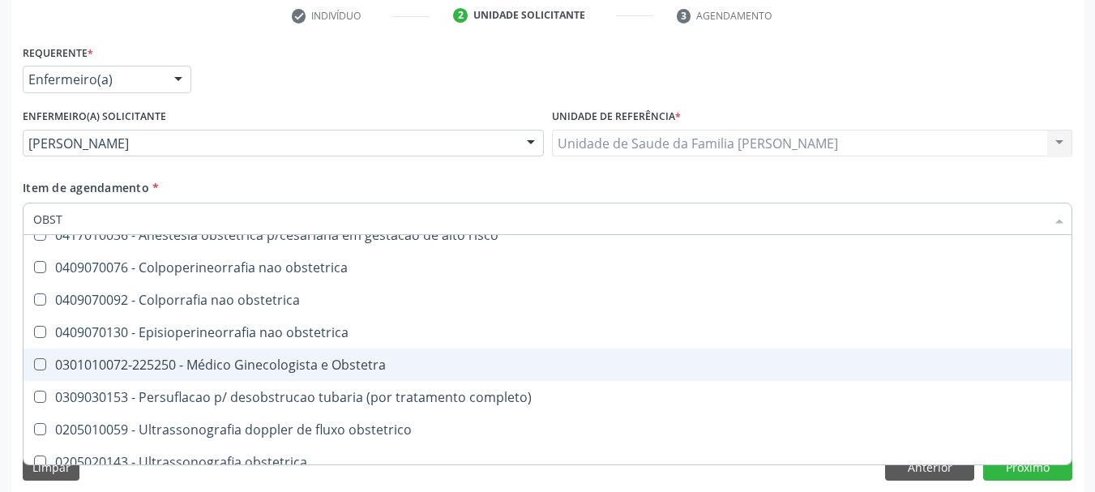
click at [271, 353] on span "0301010072-225250 - Médico Ginecologista e Obstetra" at bounding box center [547, 364] width 1048 height 32
checkbox Obstetra "true"
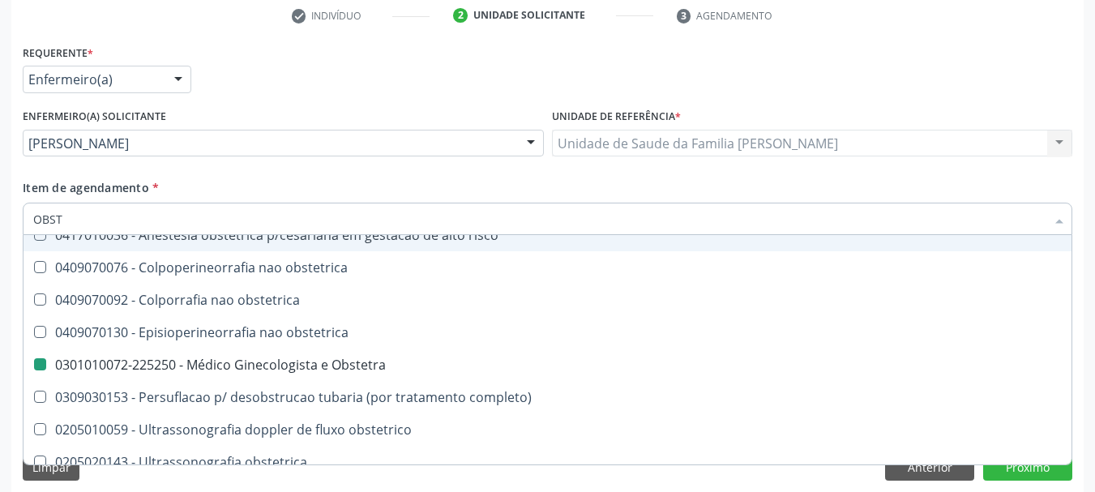
click at [228, 178] on div "Enfermeiro(a) solicitante [PERSON_NAME] [PERSON_NAME] [PERSON_NAME] [PERSON_NAM…" at bounding box center [283, 142] width 529 height 75
checkbox cesariana "true"
checkbox Obstetra "false"
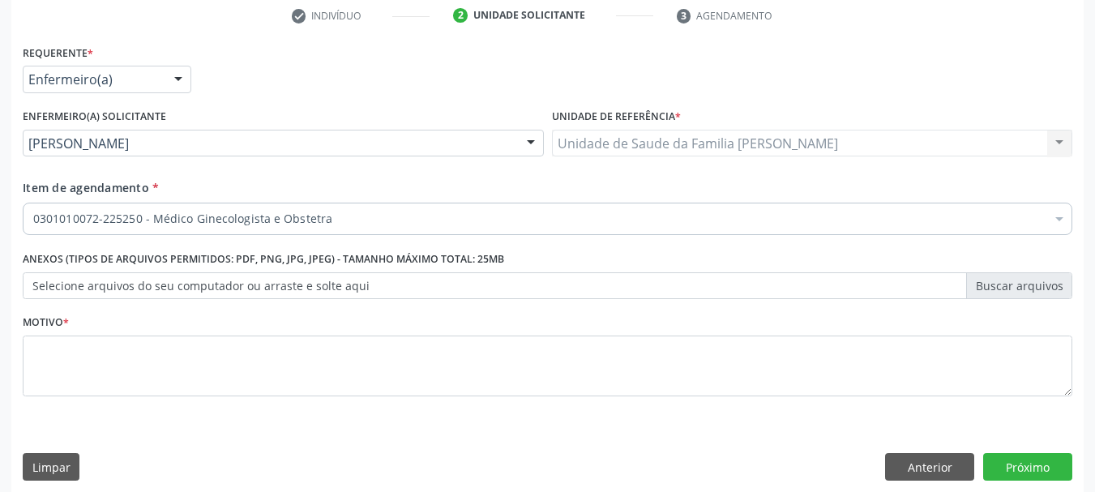
scroll to position [0, 0]
click at [228, 178] on div "Enfermeiro(a) solicitante [PERSON_NAME] [PERSON_NAME] [PERSON_NAME] [PERSON_NAM…" at bounding box center [283, 142] width 529 height 75
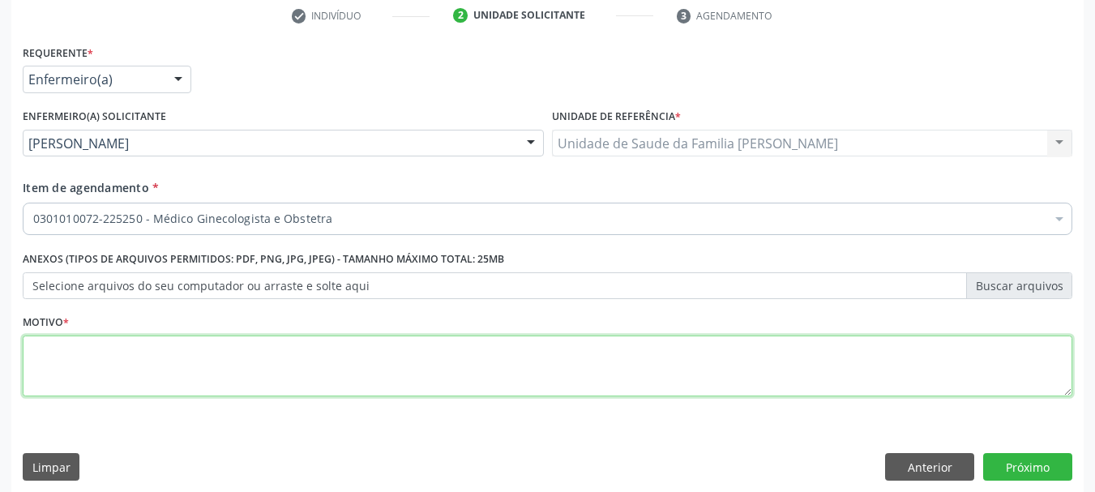
click at [118, 369] on textarea at bounding box center [547, 366] width 1049 height 62
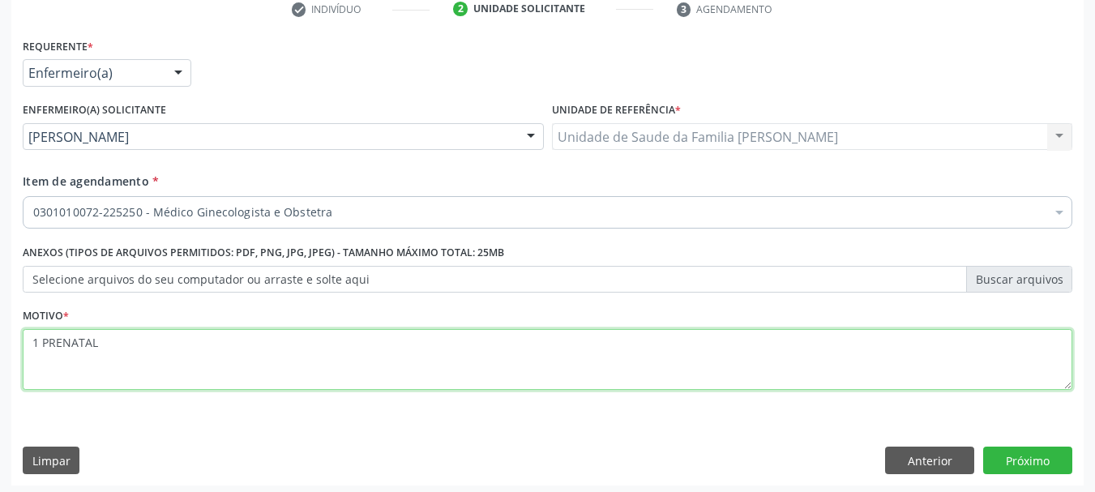
scroll to position [322, 0]
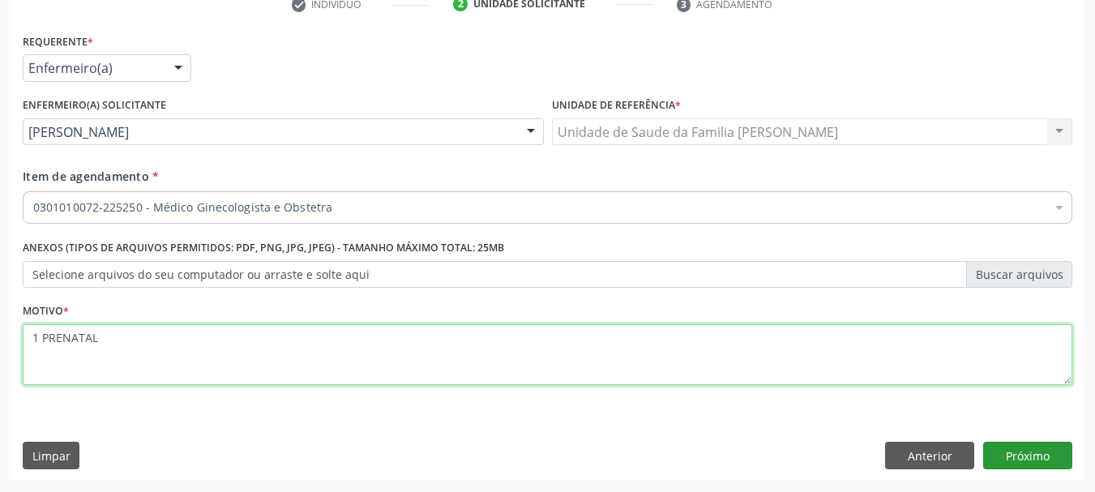
type textarea "1 PRENATAL"
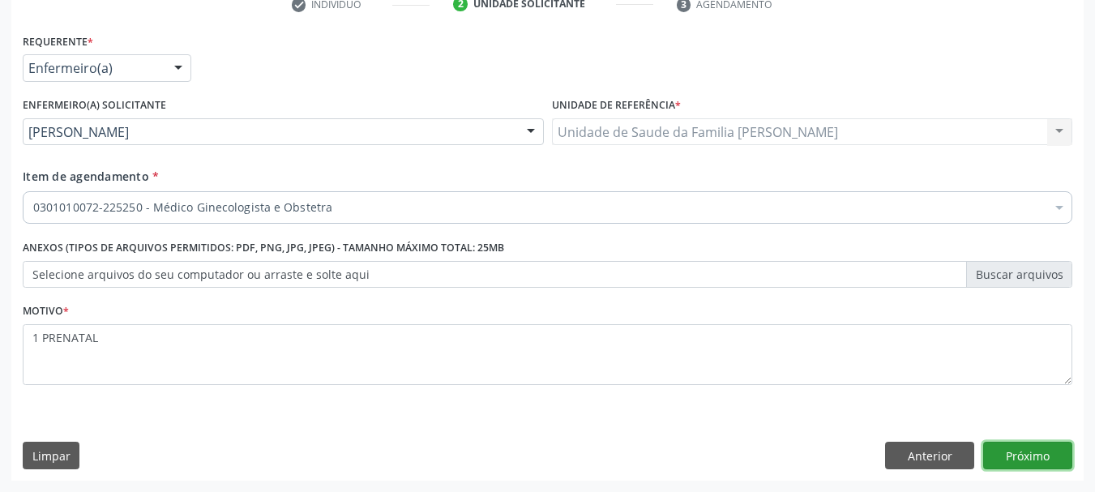
click at [995, 449] on button "Próximo" at bounding box center [1027, 456] width 89 height 28
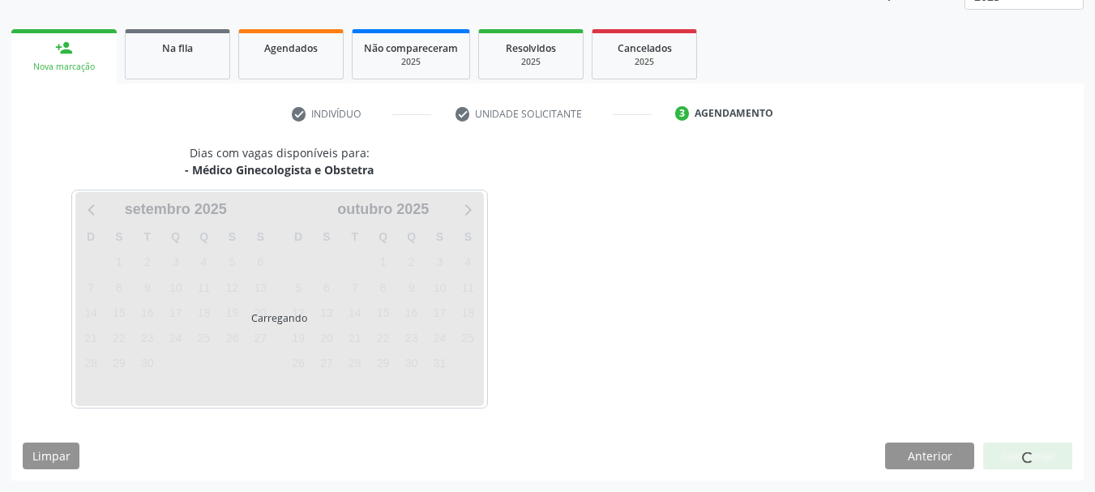
scroll to position [261, 0]
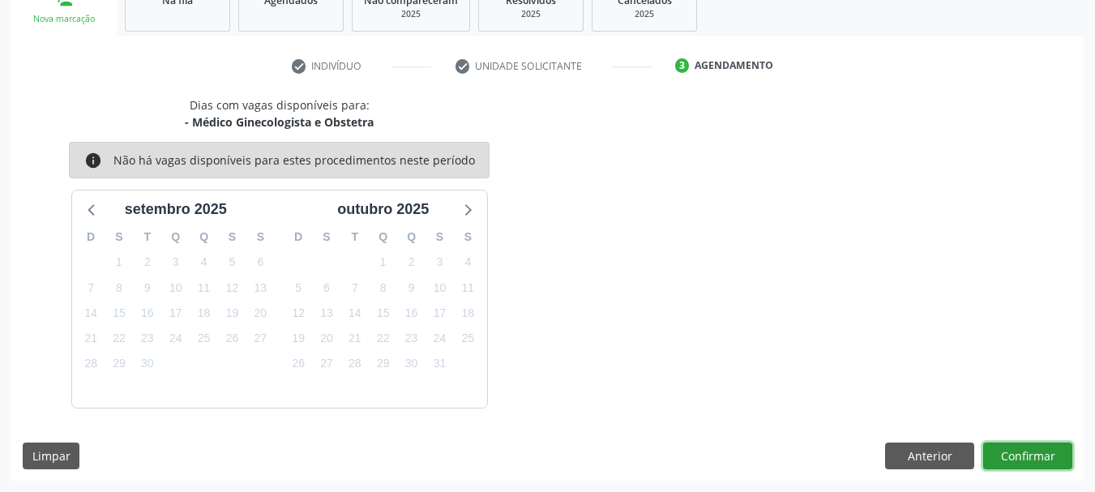
click at [1027, 459] on button "Confirmar" at bounding box center [1027, 456] width 89 height 28
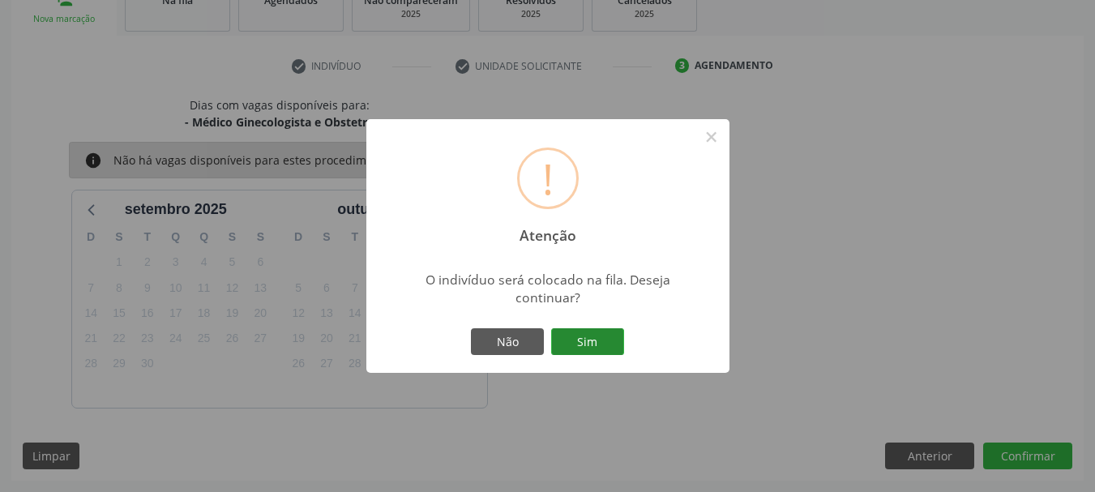
click at [601, 335] on button "Sim" at bounding box center [587, 342] width 73 height 28
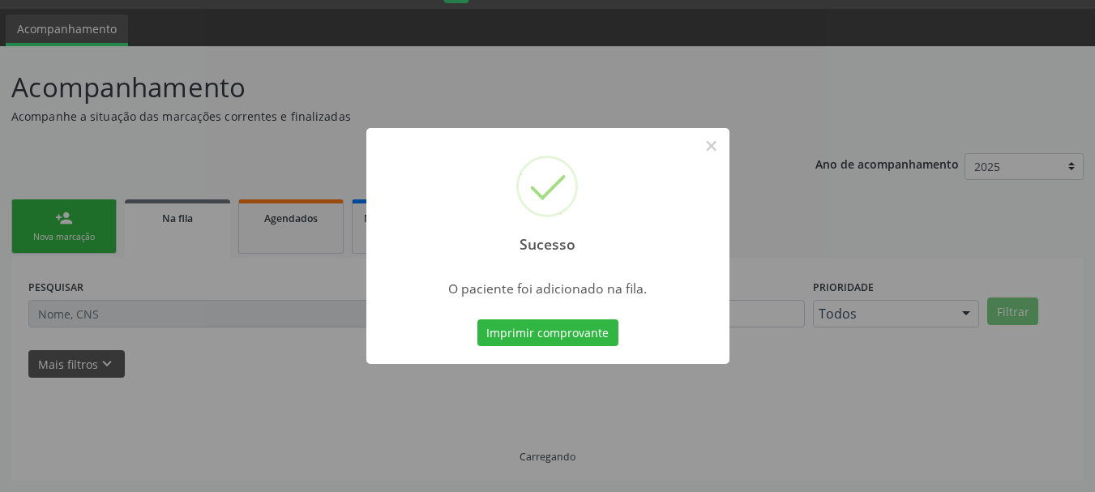
scroll to position [43, 0]
